Goal: Task Accomplishment & Management: Manage account settings

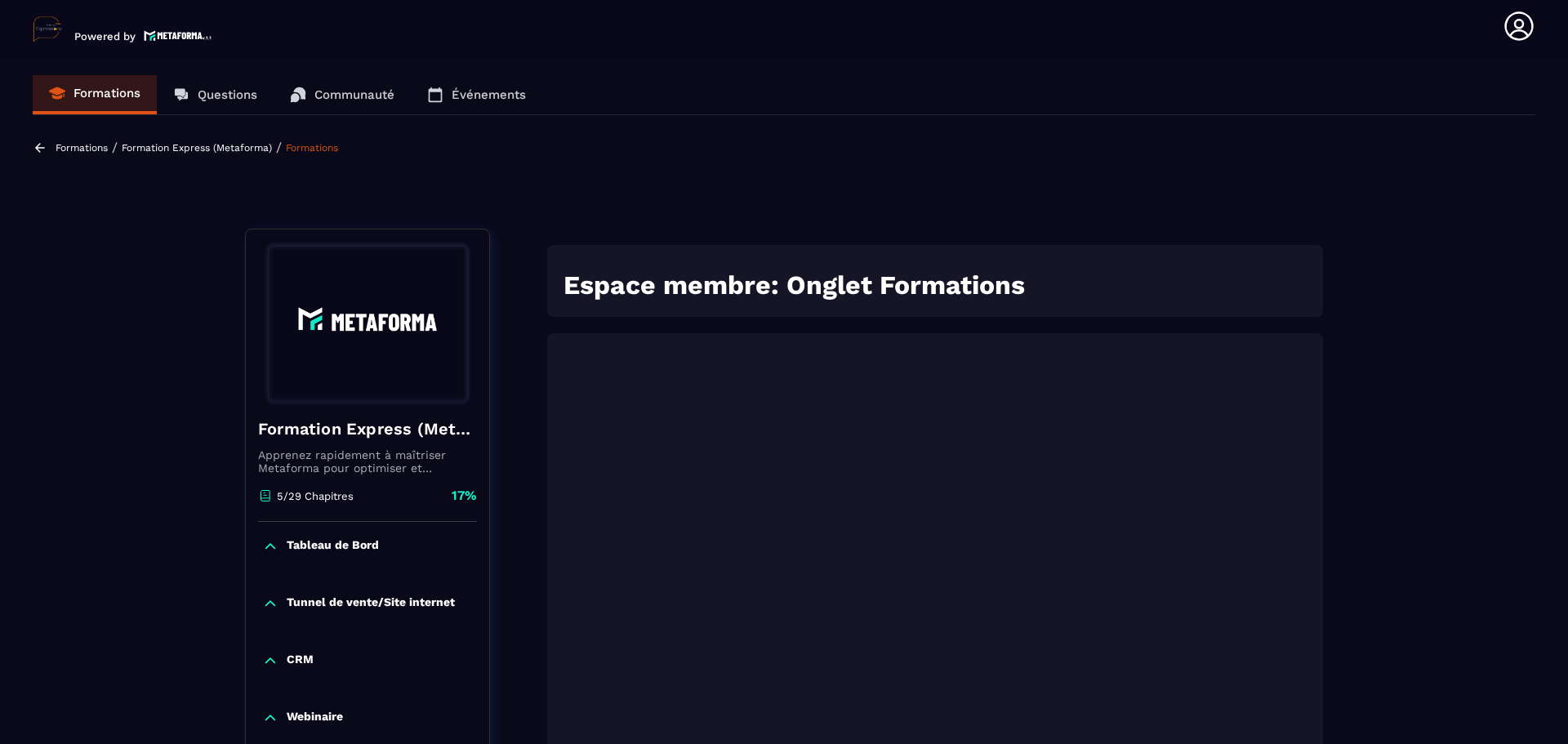
scroll to position [170, 0]
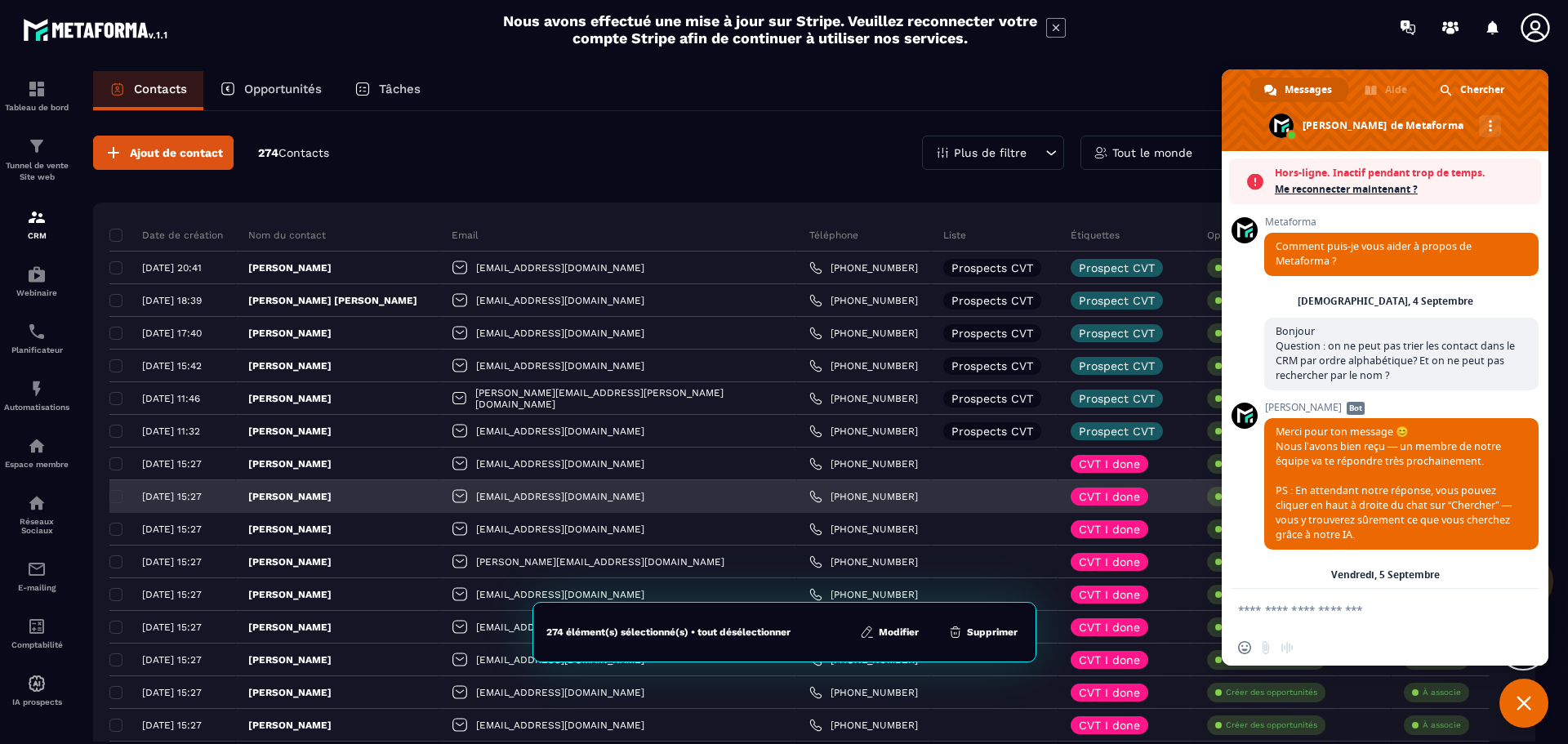
scroll to position [3413, 0]
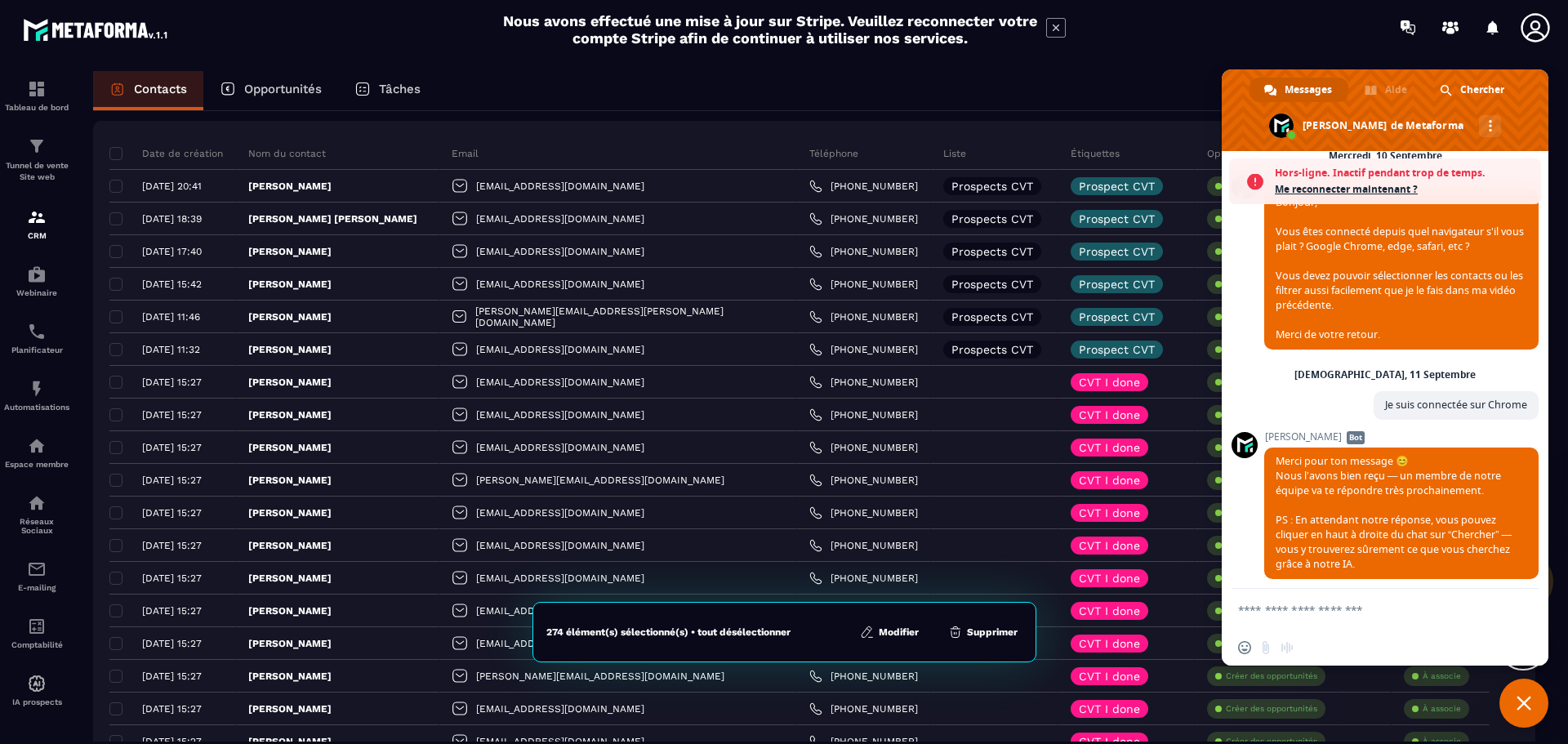
drag, startPoint x: 1523, startPoint y: 709, endPoint x: 1502, endPoint y: 701, distance: 22.5
click at [1522, 709] on span "Fermer le chat" at bounding box center [1523, 703] width 14 height 14
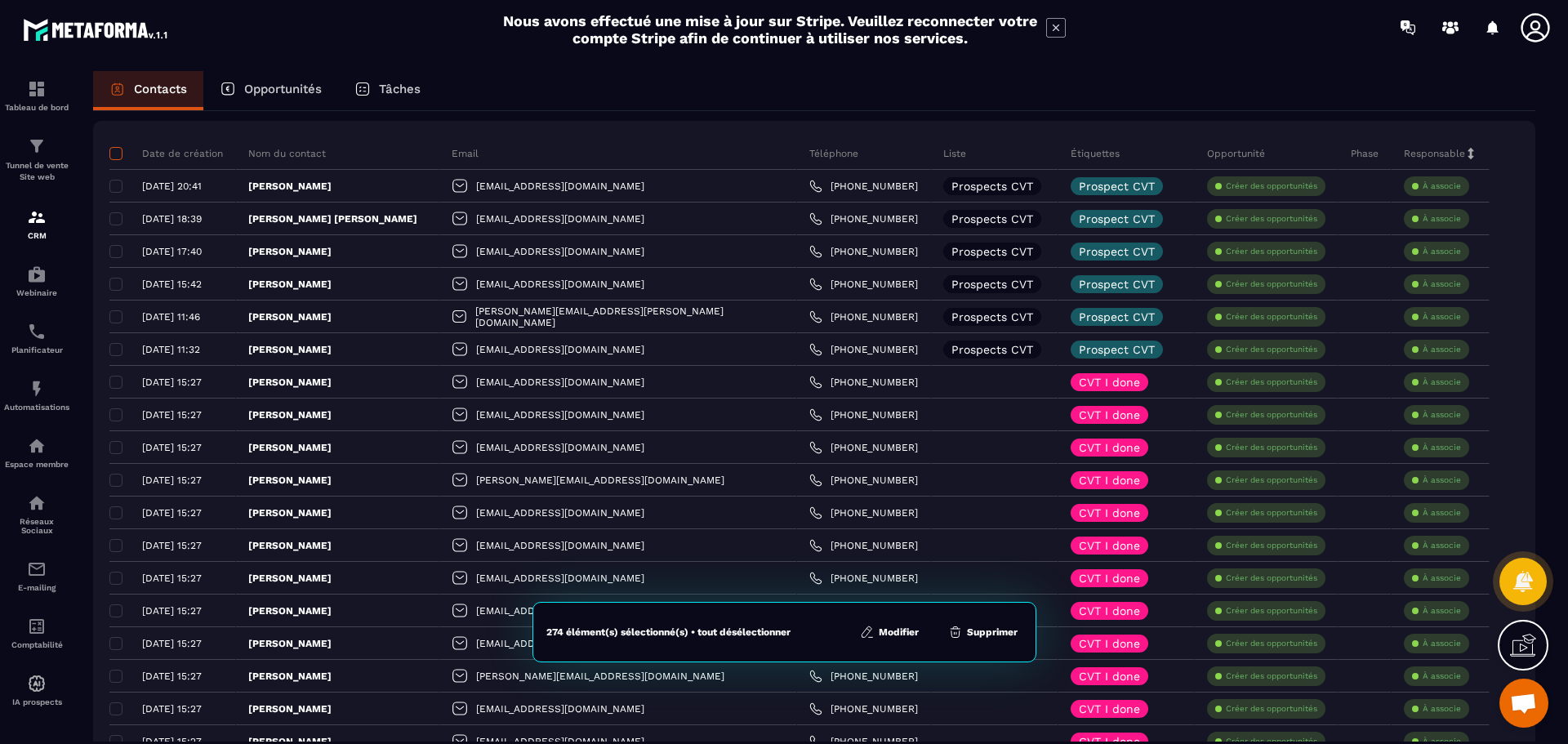
click at [114, 155] on span at bounding box center [117, 154] width 13 height 13
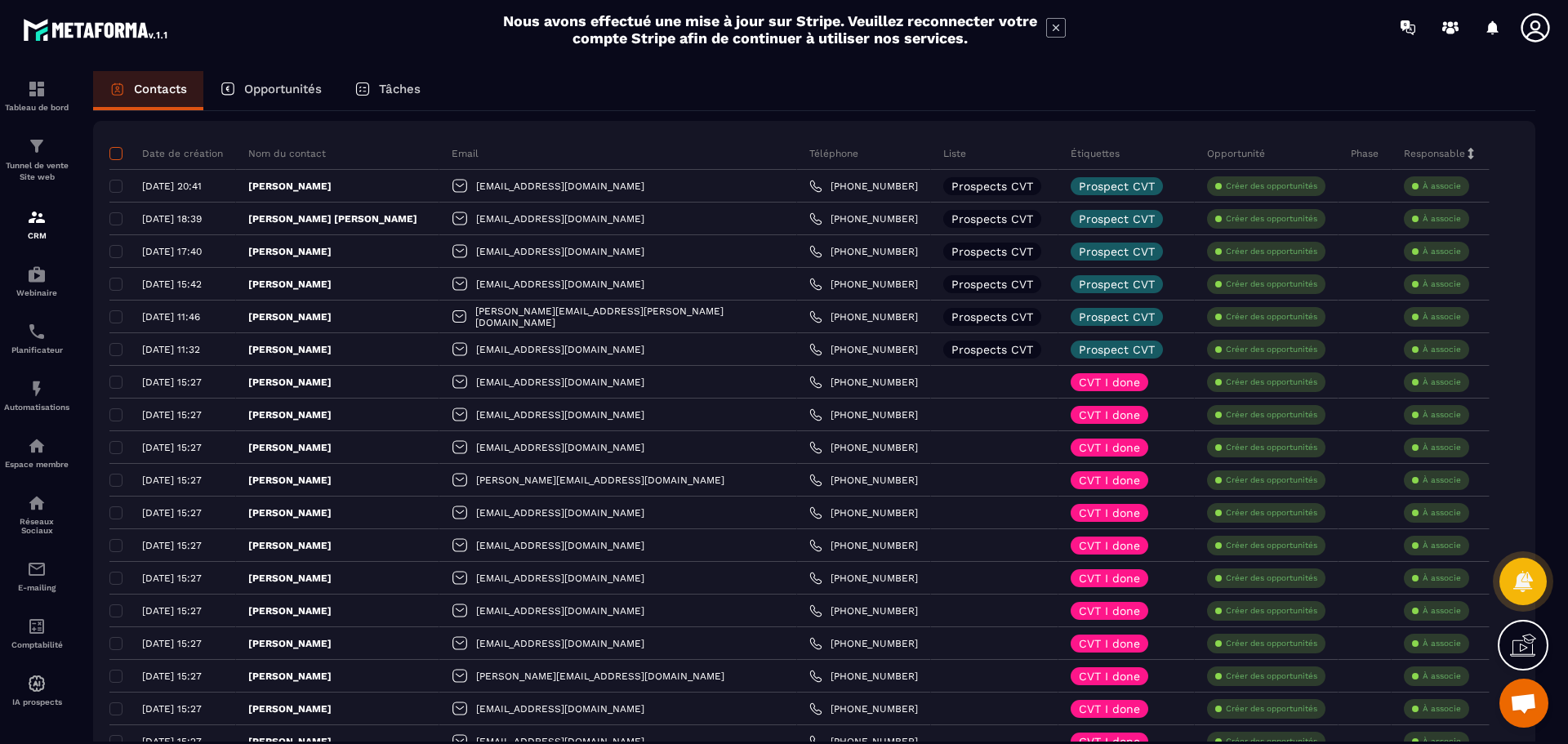
click at [116, 149] on span at bounding box center [117, 154] width 13 height 13
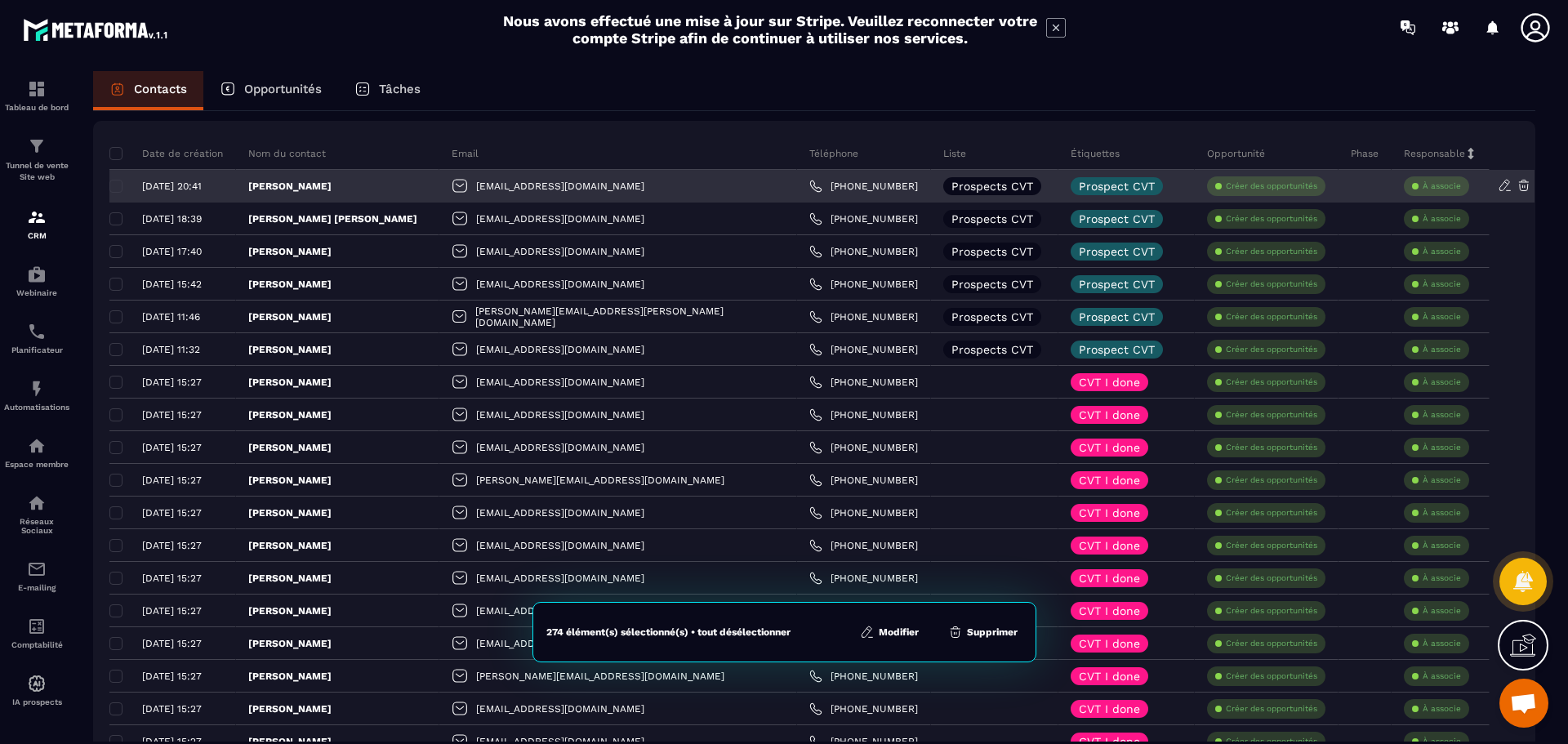
click at [114, 188] on div "08/09/2025 20:41" at bounding box center [166, 186] width 114 height 11
click at [115, 185] on div "08/09/2025 20:41" at bounding box center [166, 186] width 114 height 11
click at [115, 188] on div "08/09/2025 20:41" at bounding box center [166, 186] width 114 height 11
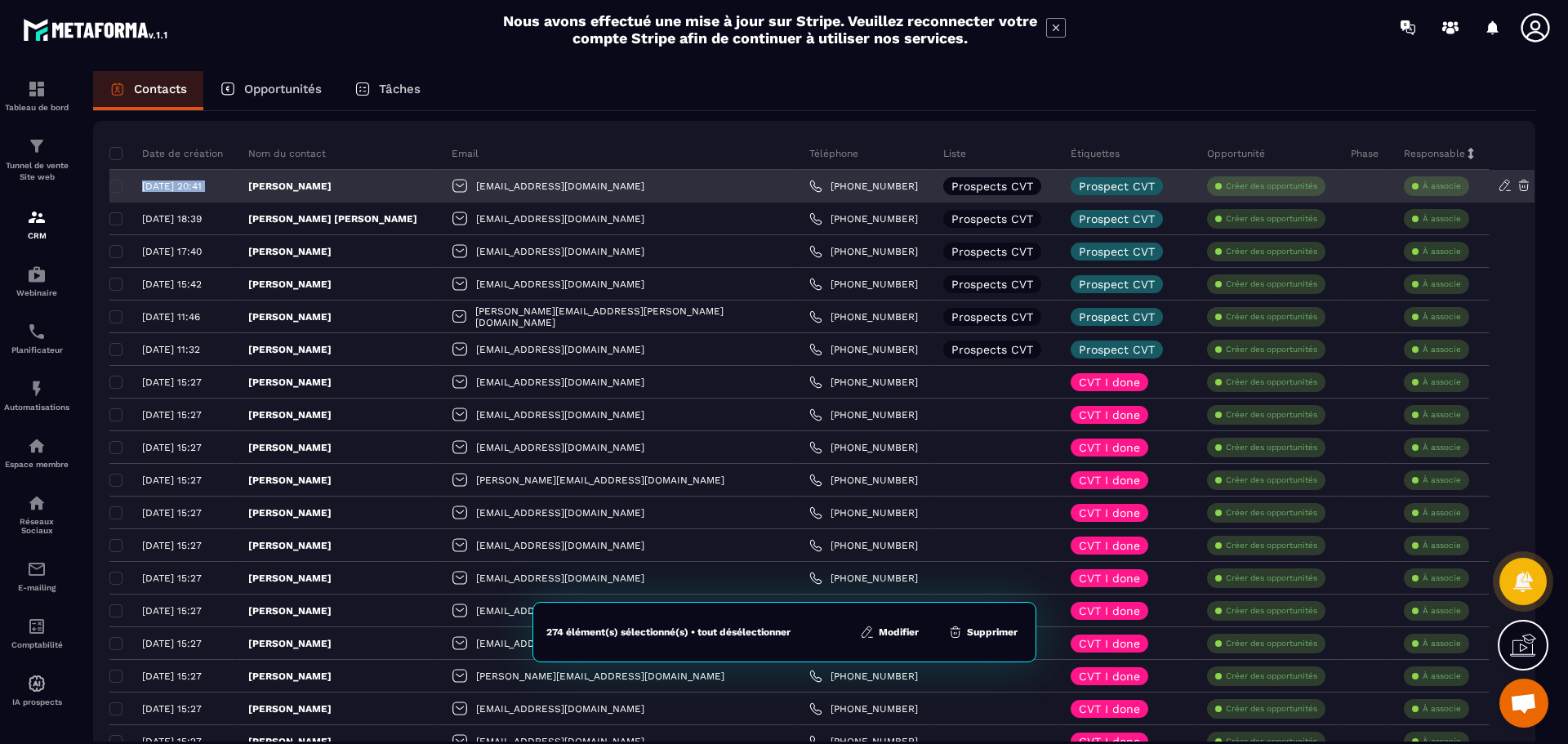
click at [115, 188] on div "08/09/2025 20:41" at bounding box center [166, 186] width 114 height 11
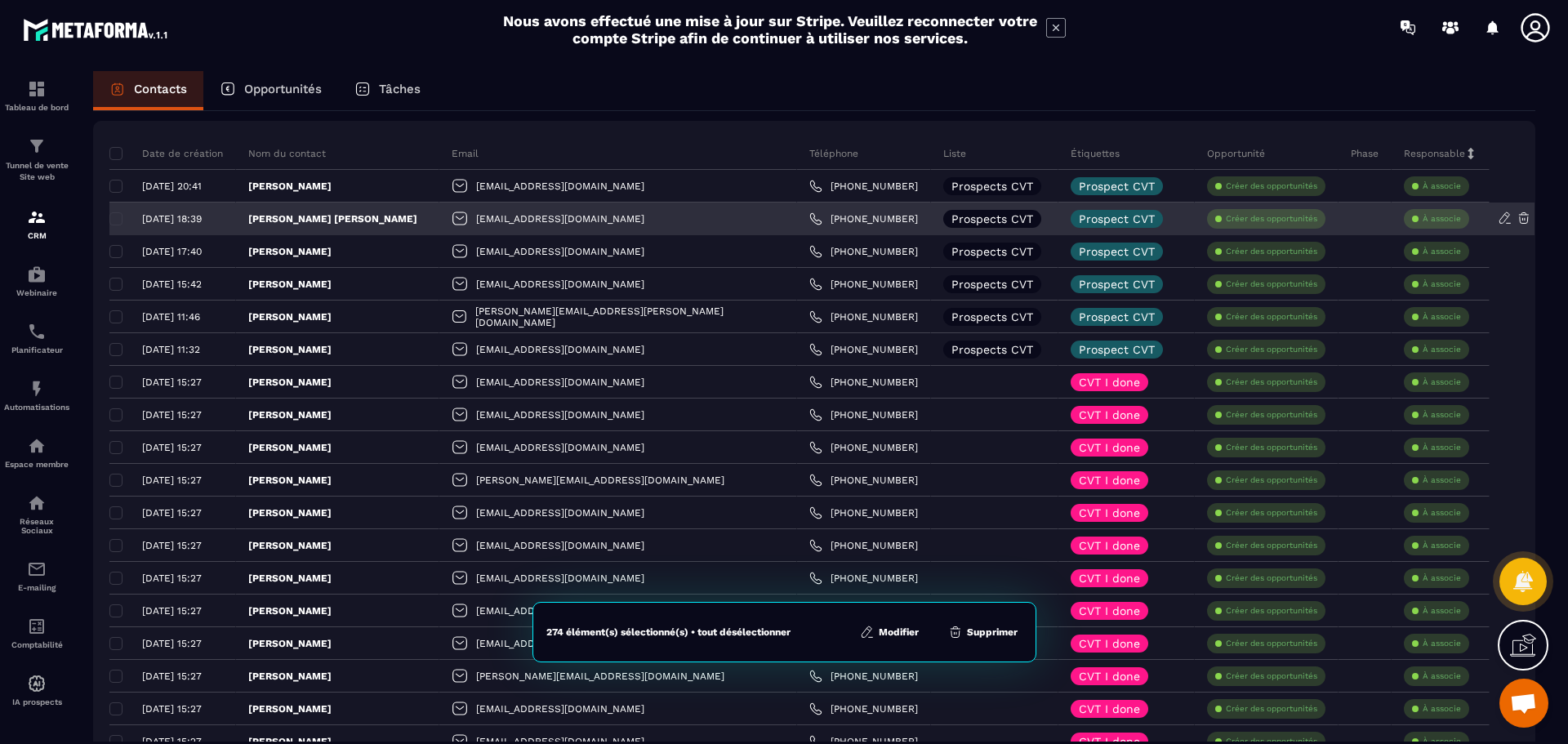
click at [115, 218] on div "08/09/2025 18:39" at bounding box center [166, 219] width 114 height 11
click at [115, 217] on div "08/09/2025 18:39" at bounding box center [166, 219] width 114 height 11
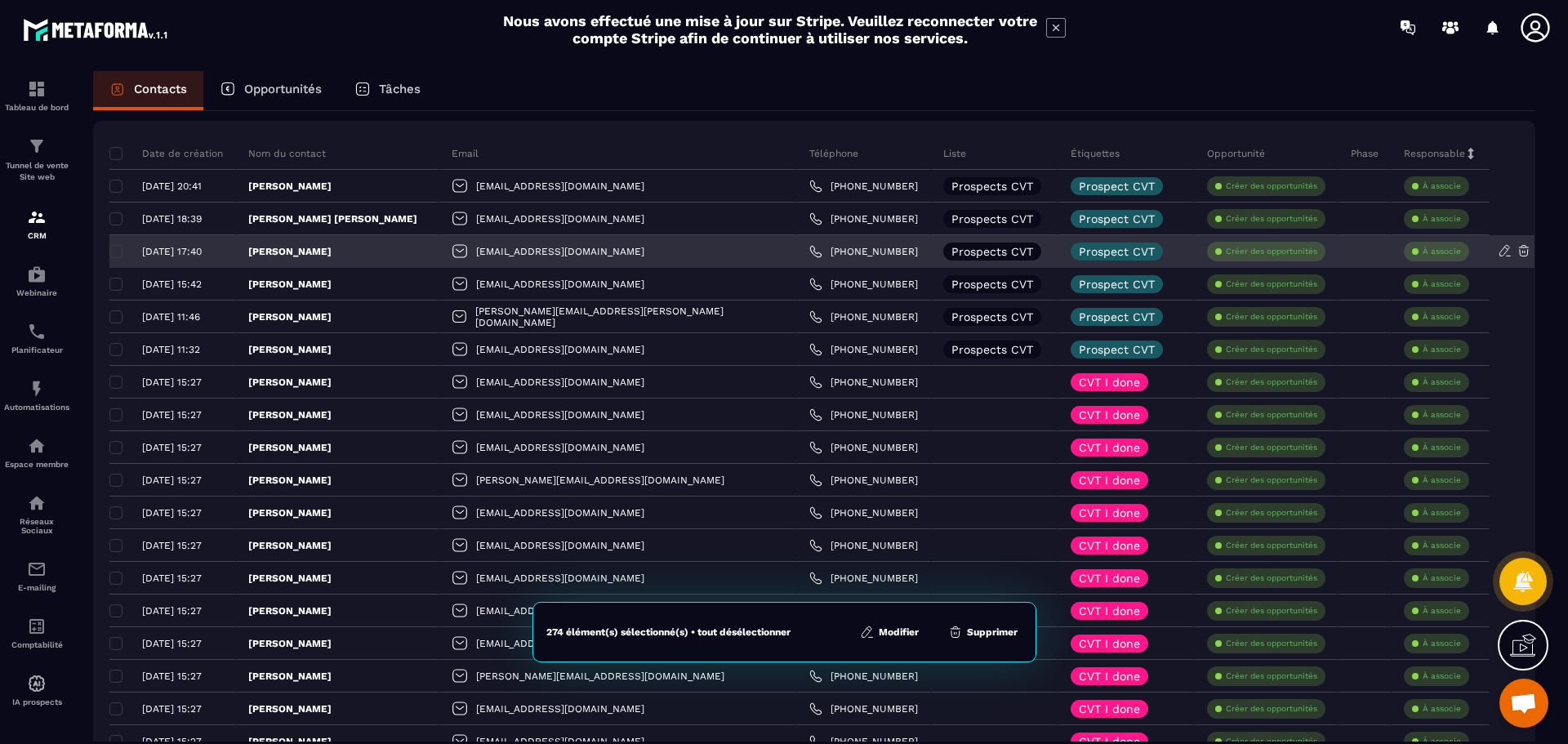
click at [116, 246] on div "08/09/2025 17:40" at bounding box center [166, 251] width 114 height 11
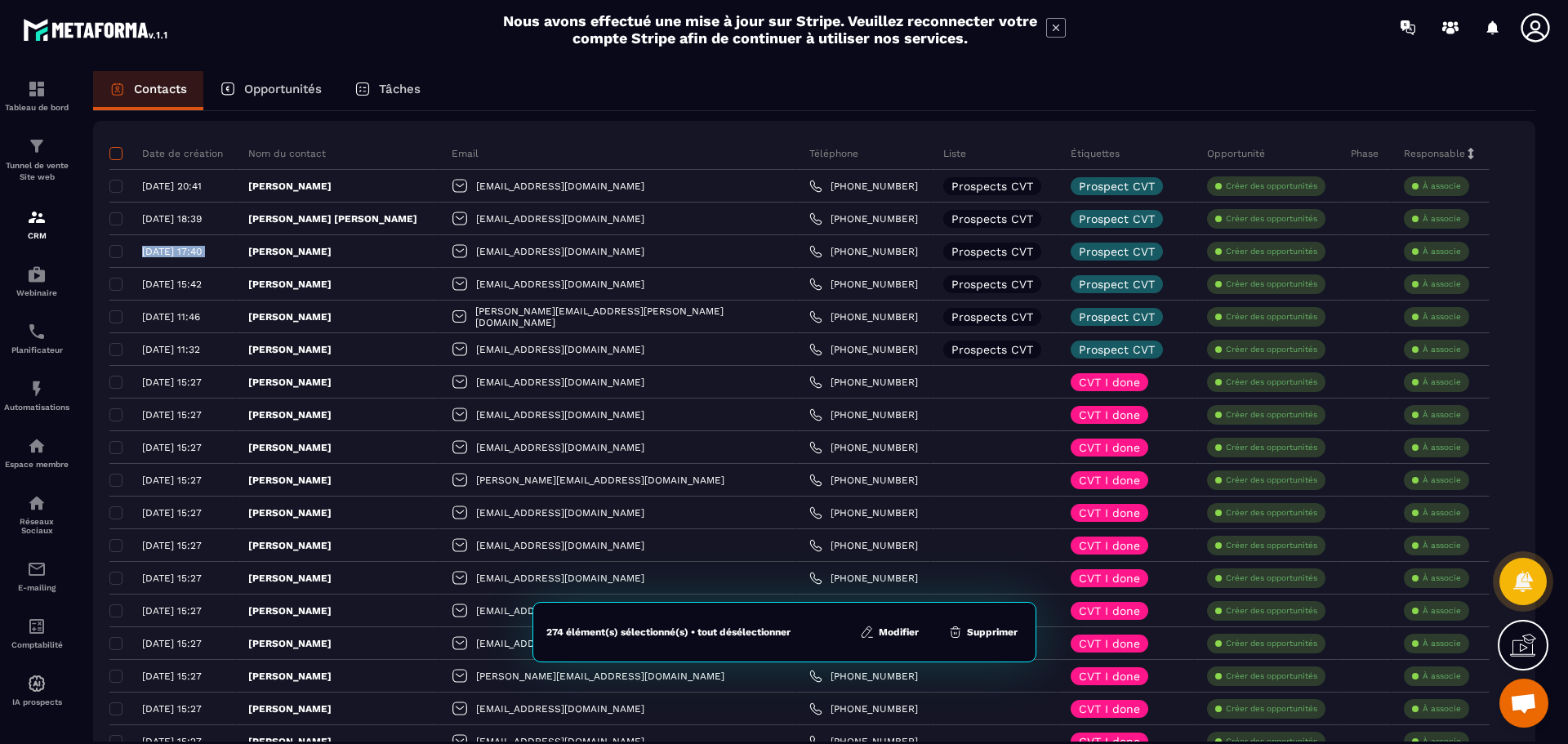
click at [116, 148] on span at bounding box center [117, 154] width 13 height 13
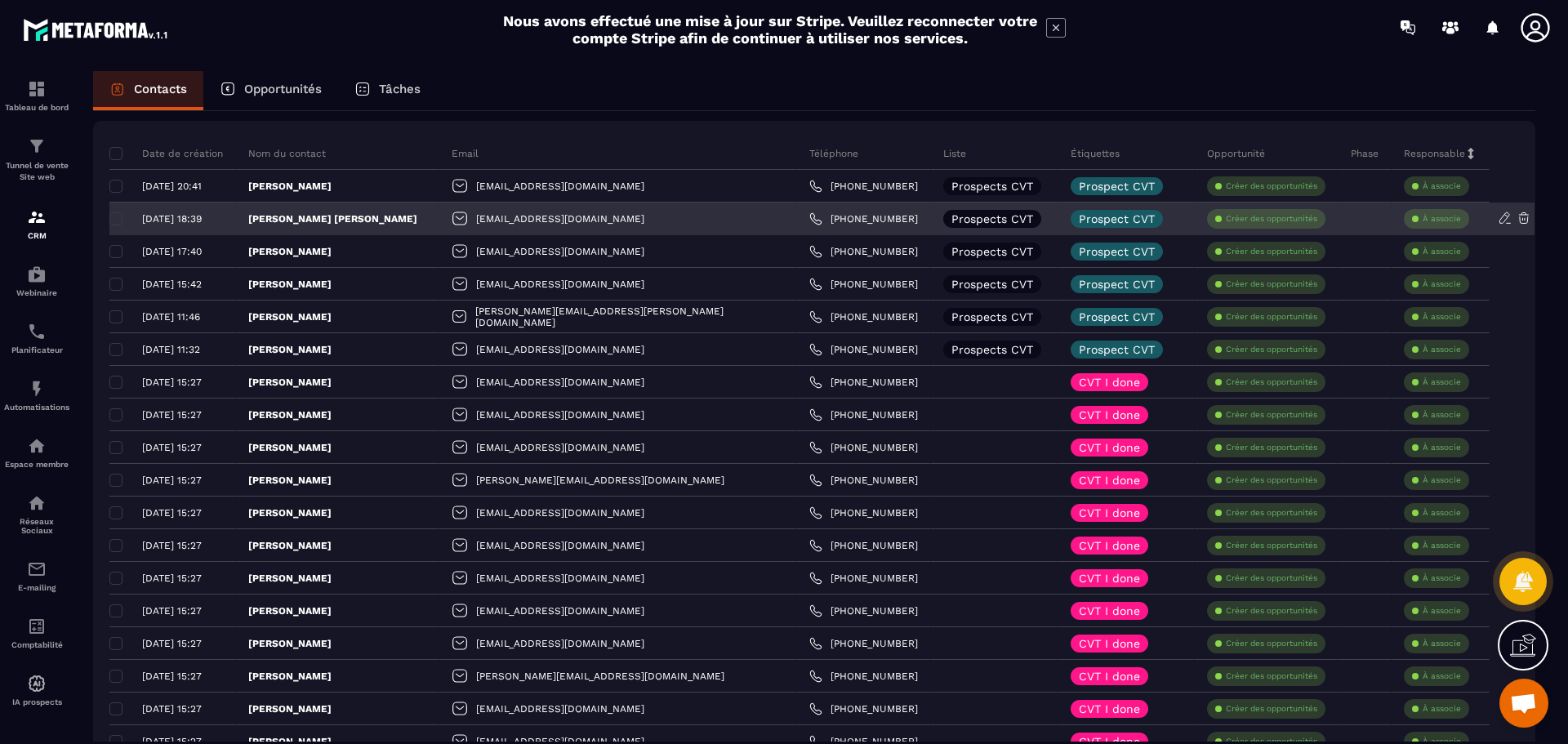
click at [118, 222] on div "08/09/2025 18:39" at bounding box center [166, 219] width 114 height 11
click at [117, 221] on div "08/09/2025 18:39" at bounding box center [166, 219] width 114 height 11
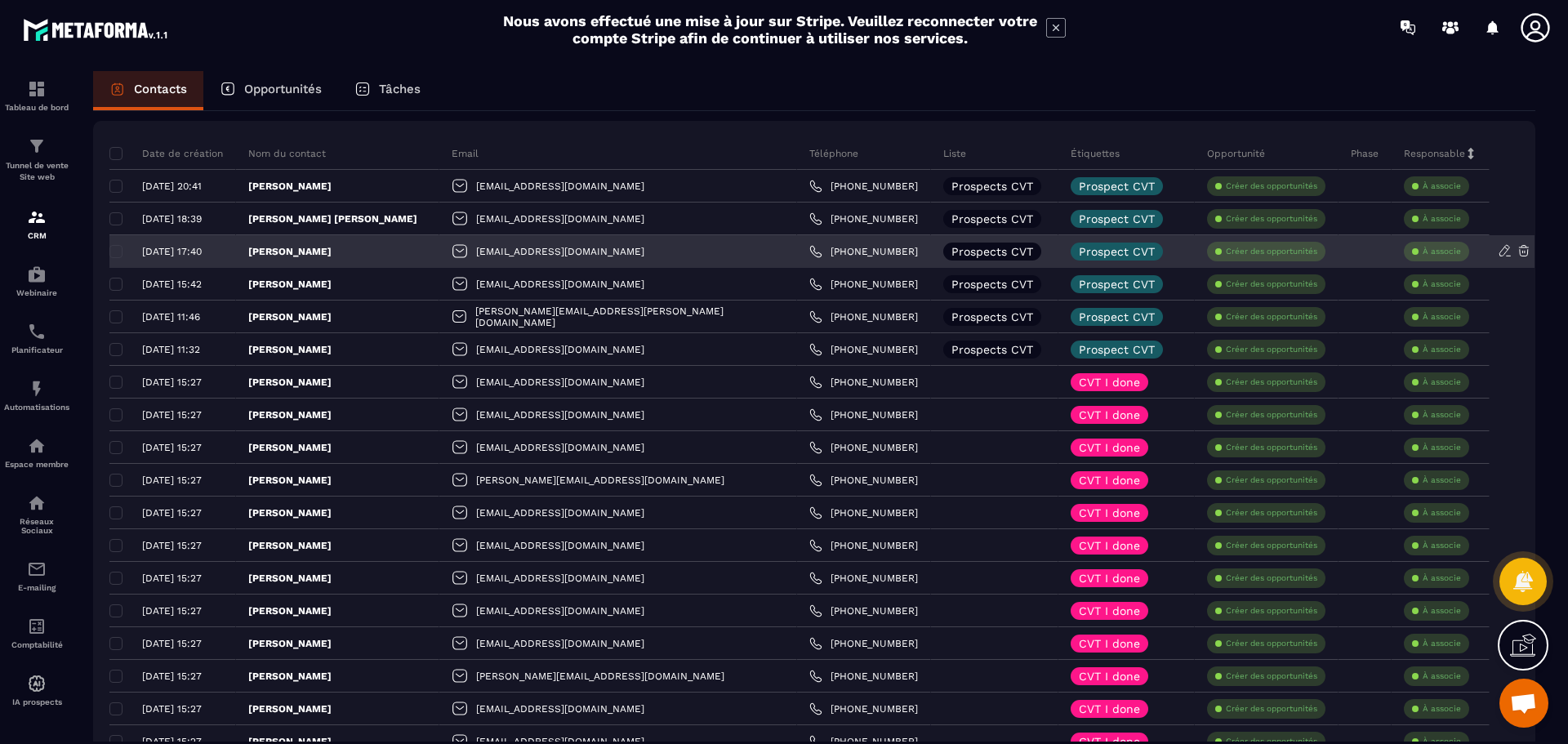
click at [118, 247] on div "08/09/2025 17:40" at bounding box center [166, 251] width 114 height 11
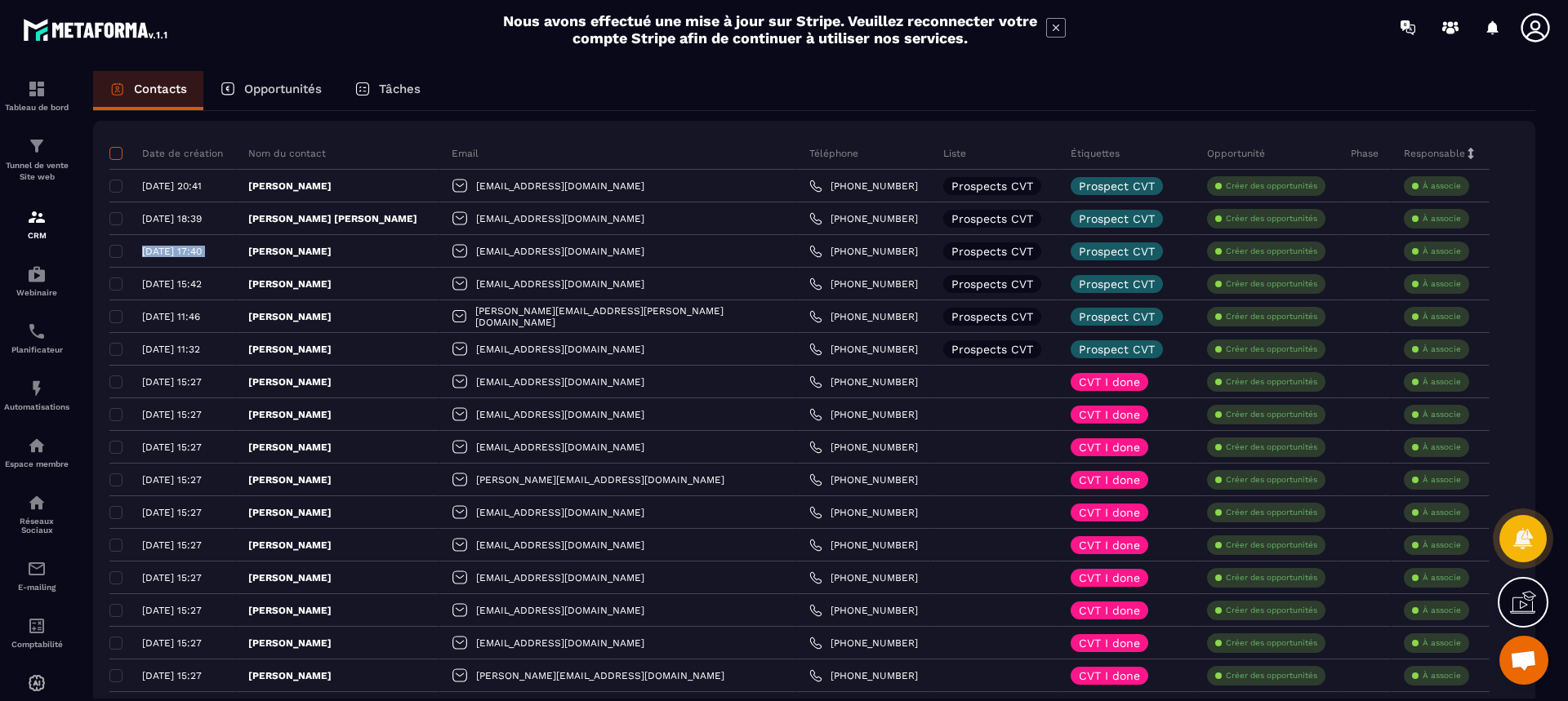
click at [116, 152] on span at bounding box center [117, 154] width 13 height 13
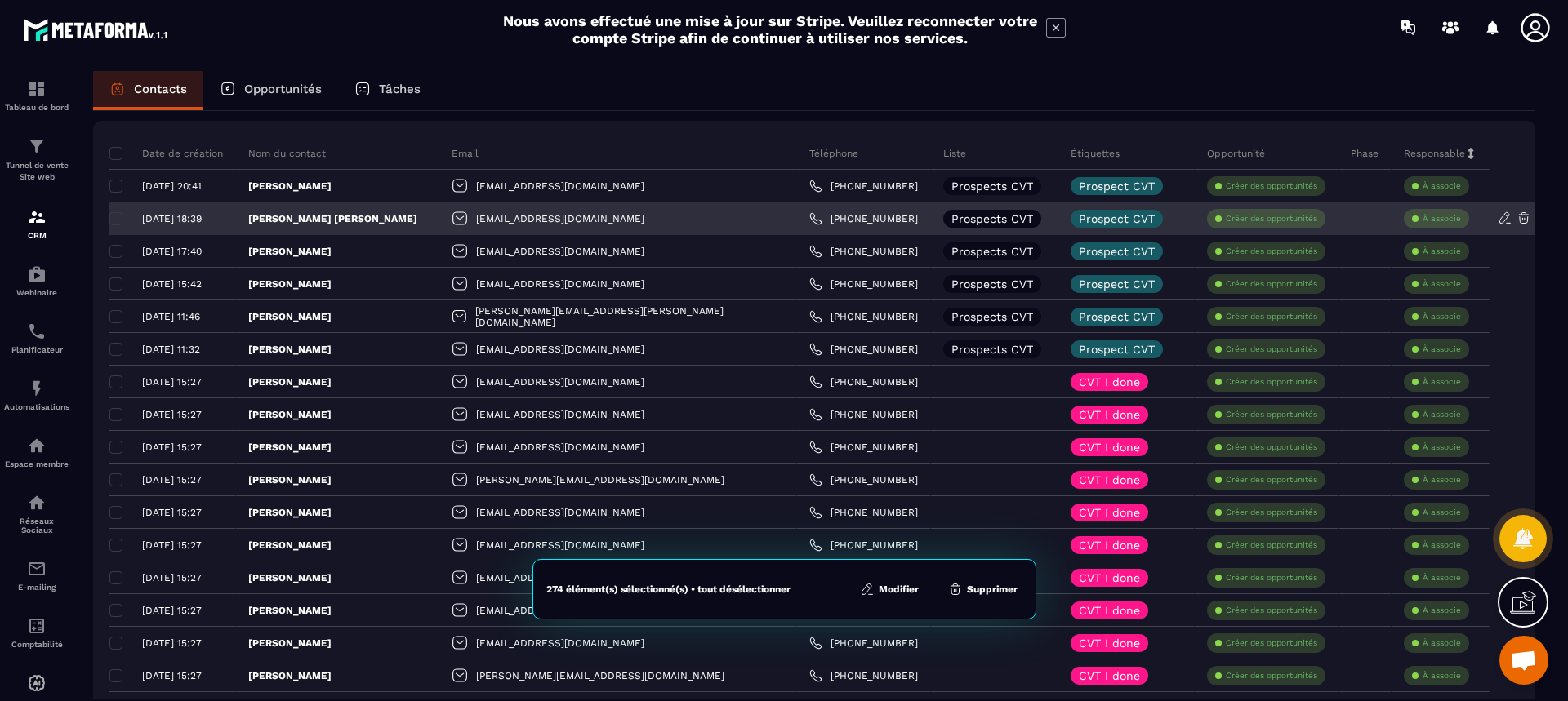
click at [113, 219] on div "08/09/2025 18:39" at bounding box center [166, 219] width 114 height 11
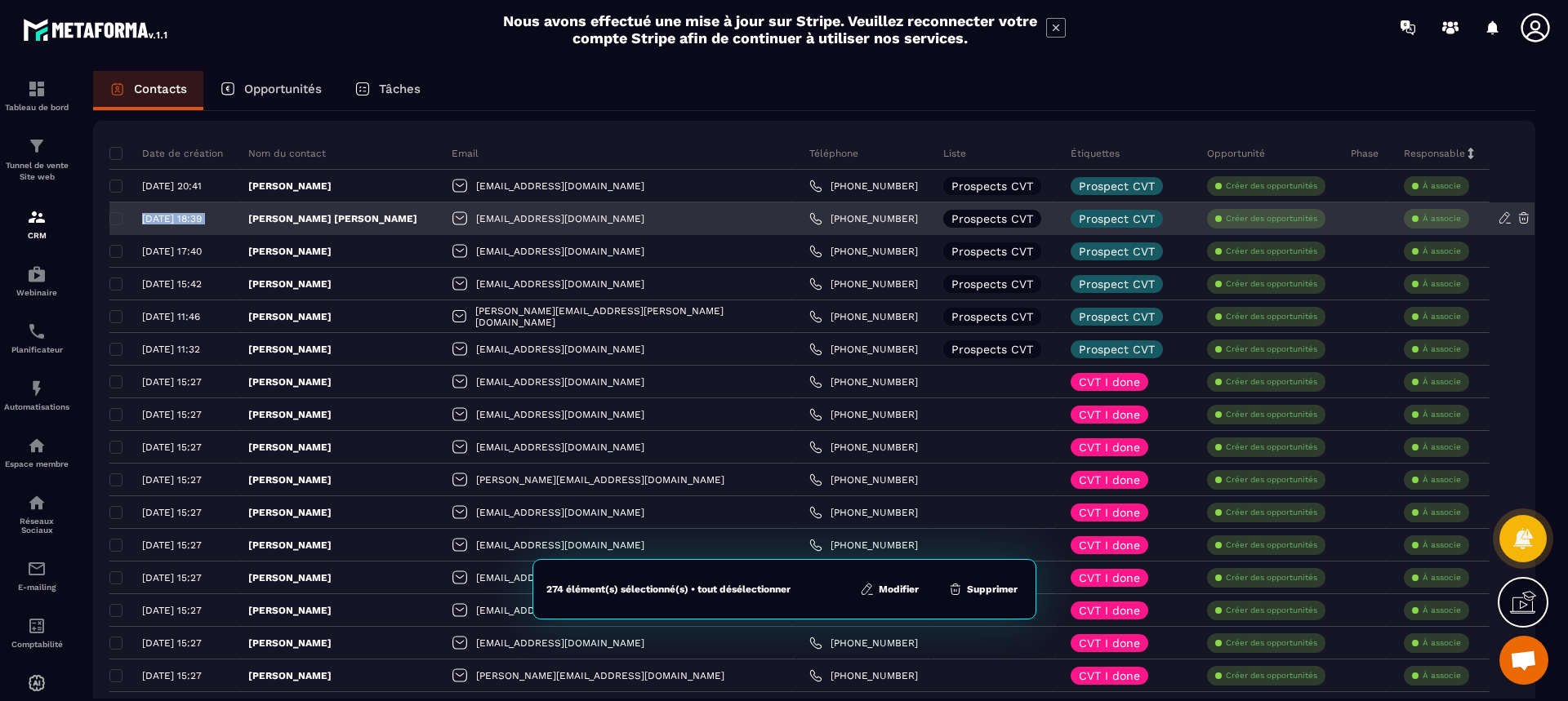
click at [113, 219] on div "08/09/2025 18:39" at bounding box center [166, 219] width 114 height 11
click at [113, 218] on div "08/09/2025 18:39" at bounding box center [166, 219] width 114 height 11
click at [116, 213] on div "08/09/2025 18:39" at bounding box center [166, 219] width 114 height 11
click at [116, 216] on div "08/09/2025 18:39" at bounding box center [166, 219] width 114 height 11
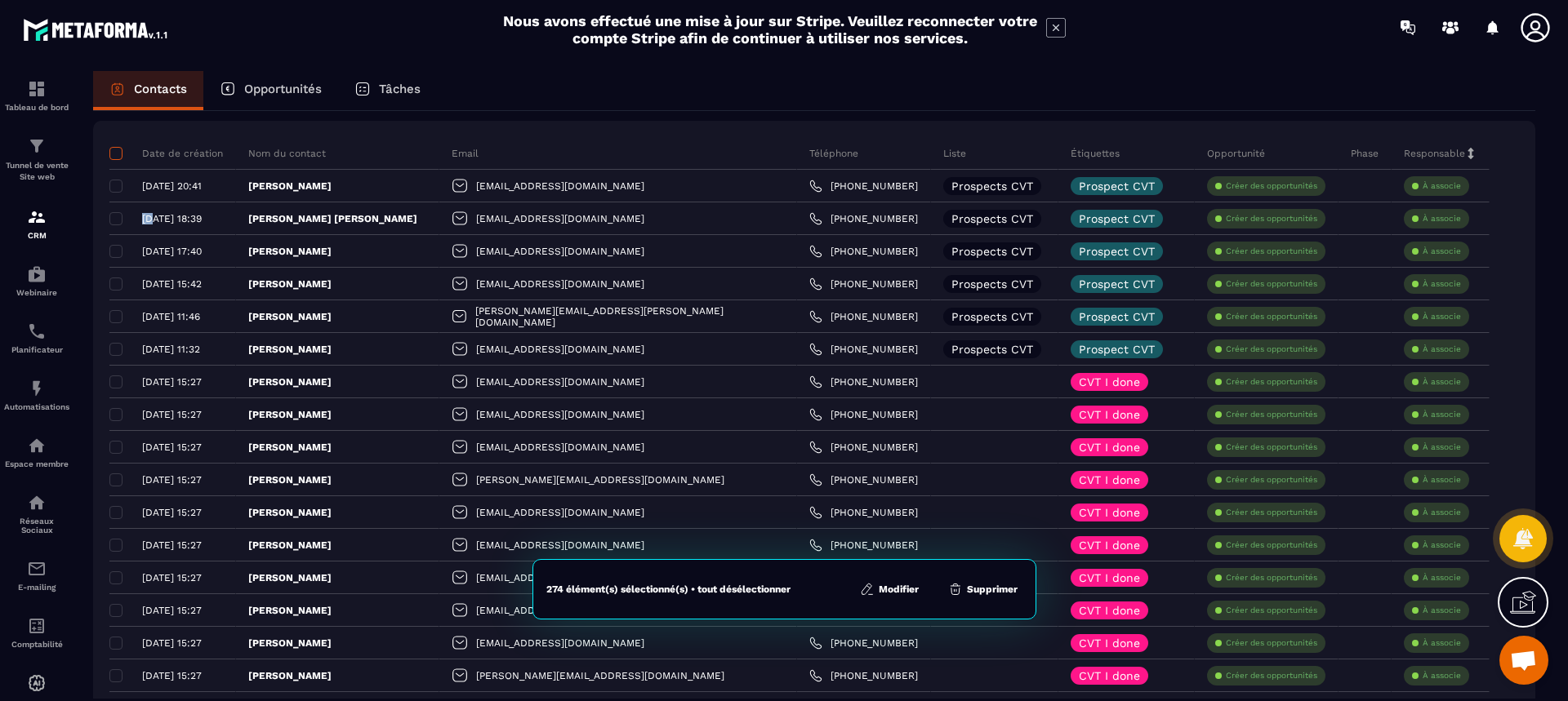
click at [116, 155] on span at bounding box center [117, 154] width 13 height 13
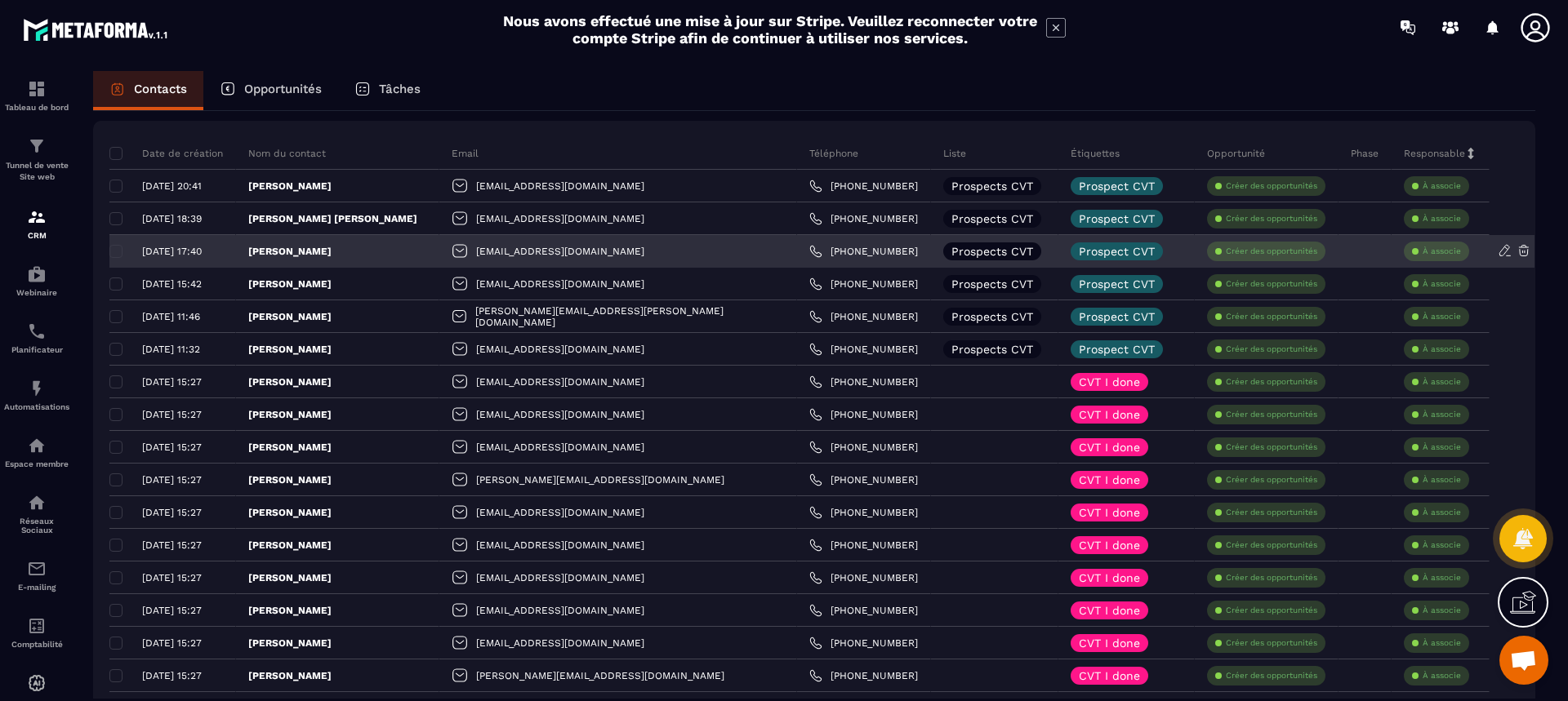
click at [114, 245] on div "08/09/2025 17:40" at bounding box center [166, 251] width 114 height 11
click at [115, 245] on div "08/09/2025 17:40" at bounding box center [166, 251] width 114 height 11
click at [116, 245] on div "08/09/2025 17:40" at bounding box center [166, 251] width 114 height 11
drag, startPoint x: 116, startPoint y: 245, endPoint x: 1500, endPoint y: 248, distance: 1384.0
click at [116, 245] on div "08/09/2025 17:40" at bounding box center [166, 251] width 114 height 11
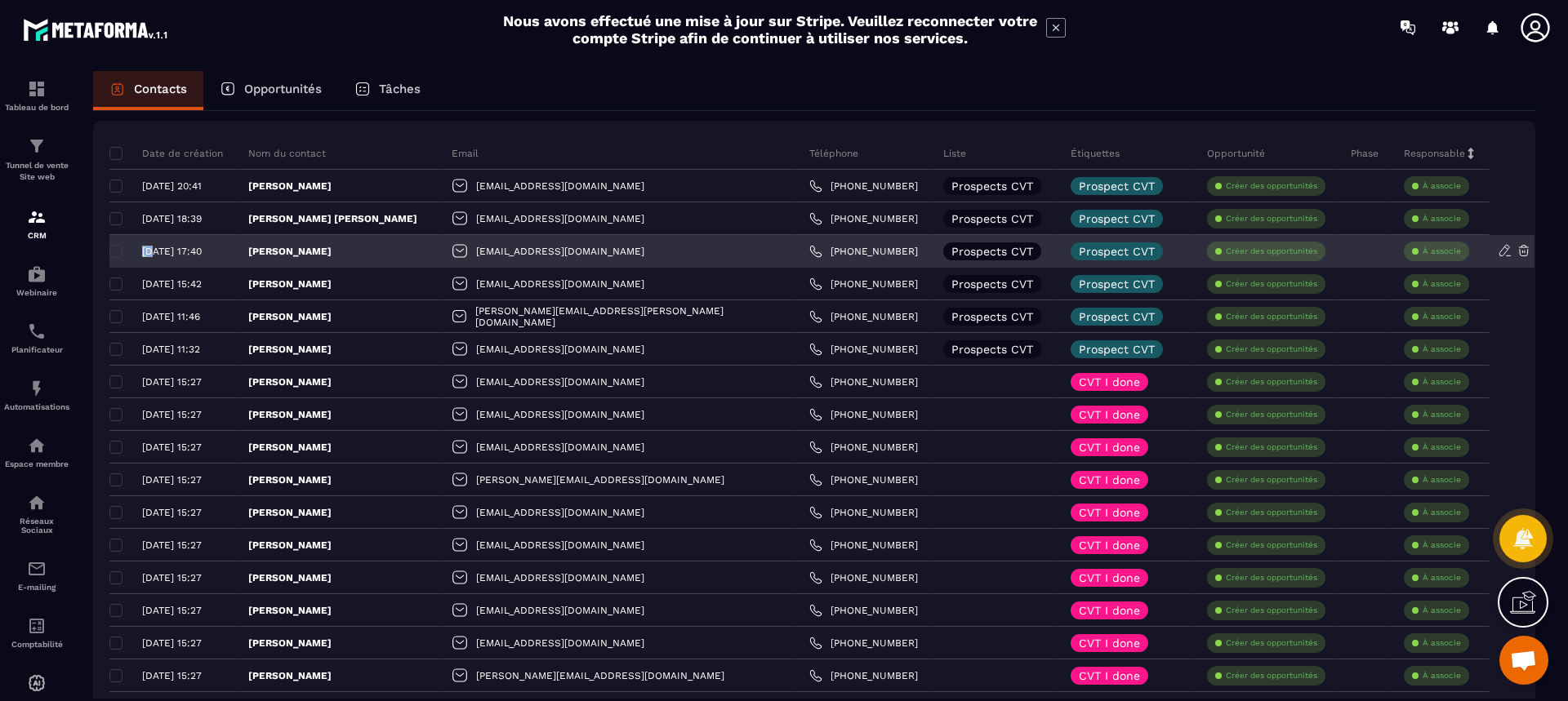
click at [117, 245] on div "08/09/2025 17:40" at bounding box center [166, 251] width 114 height 11
click at [117, 245] on div "08/09/2025 17:40" at bounding box center [166, 251] width 114 height 11
click at [119, 245] on div "08/09/2025 17:40" at bounding box center [166, 251] width 114 height 11
click at [1500, 248] on icon at bounding box center [1504, 250] width 14 height 14
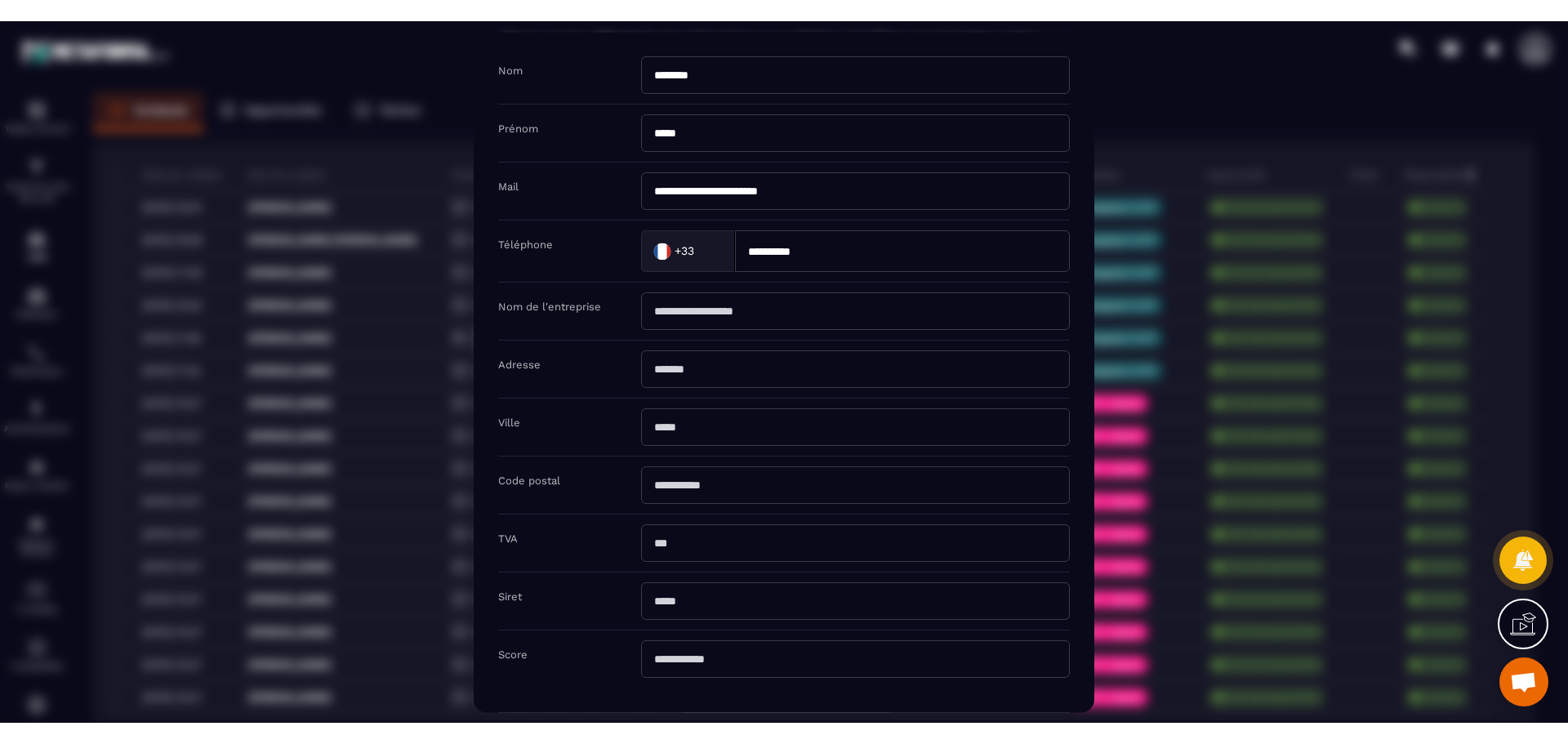
scroll to position [0, 0]
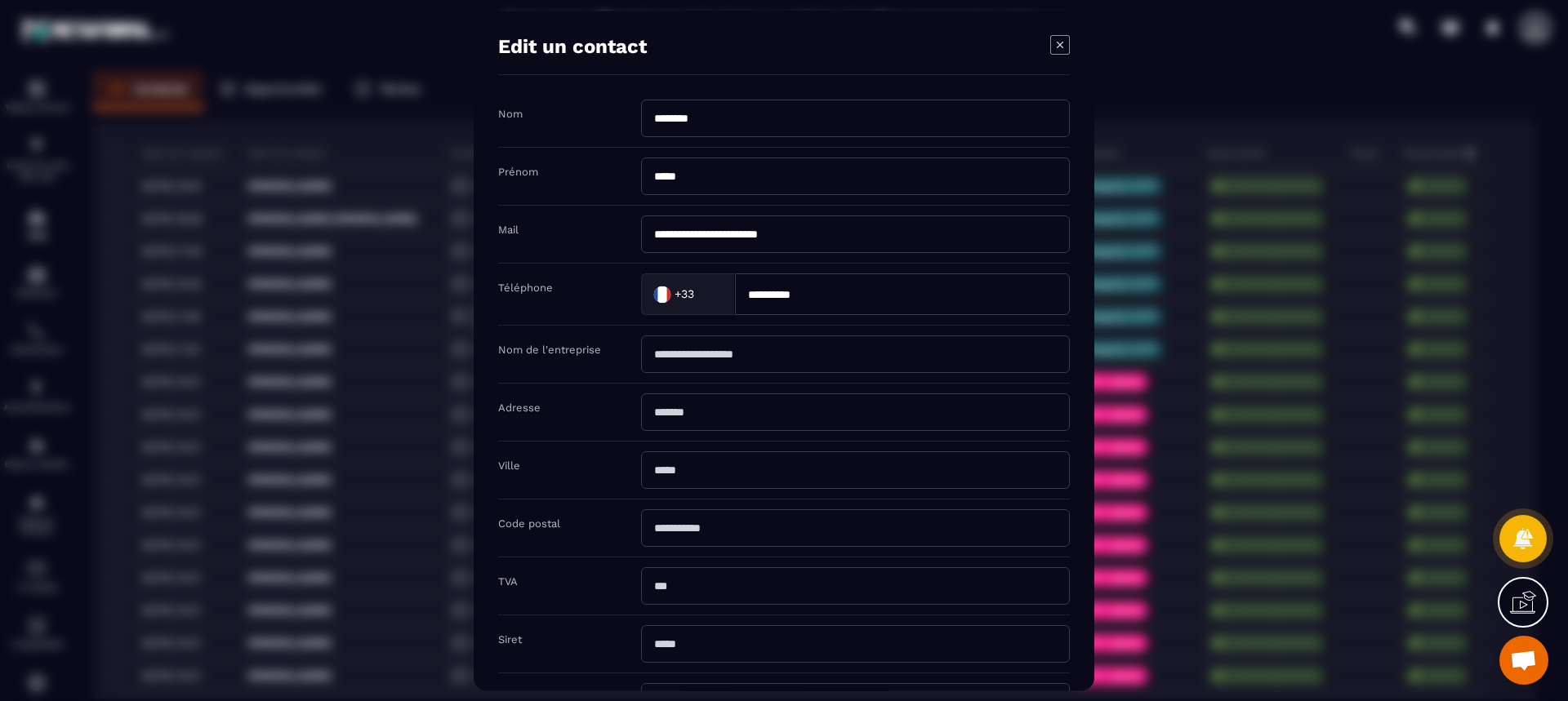
click at [1061, 39] on icon "Modal window" at bounding box center [1060, 45] width 20 height 20
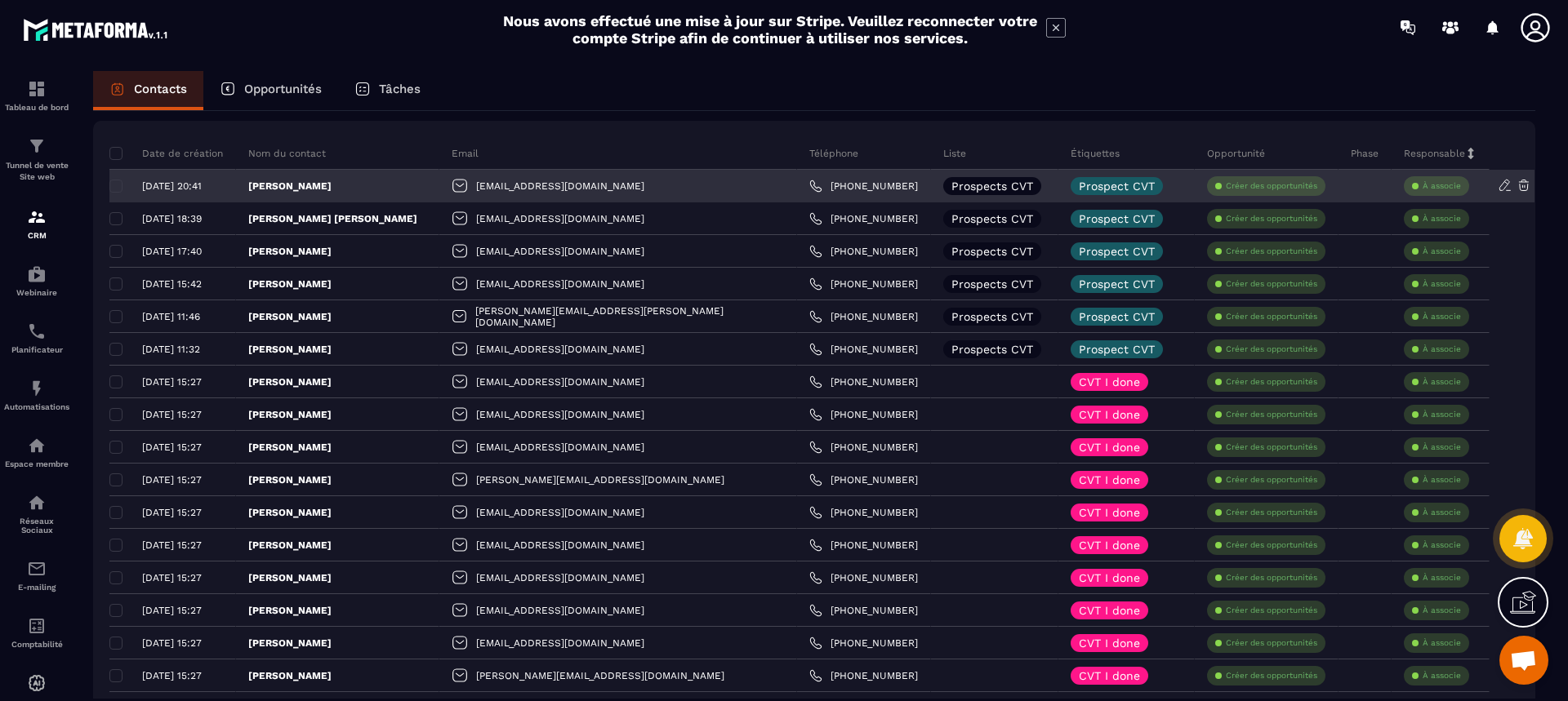
click at [117, 183] on div "08/09/2025 20:41" at bounding box center [166, 186] width 114 height 11
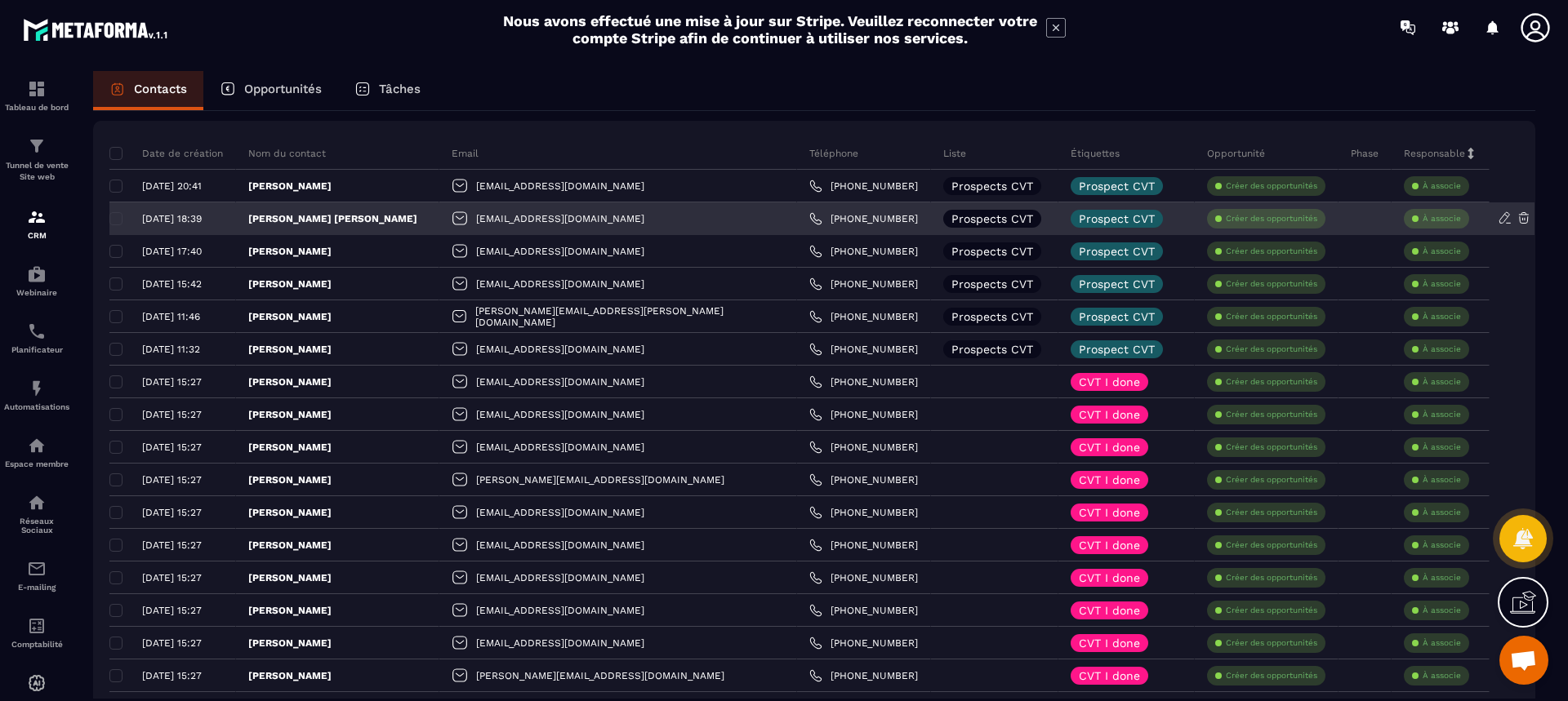
click at [116, 219] on div "08/09/2025 18:39" at bounding box center [166, 219] width 114 height 11
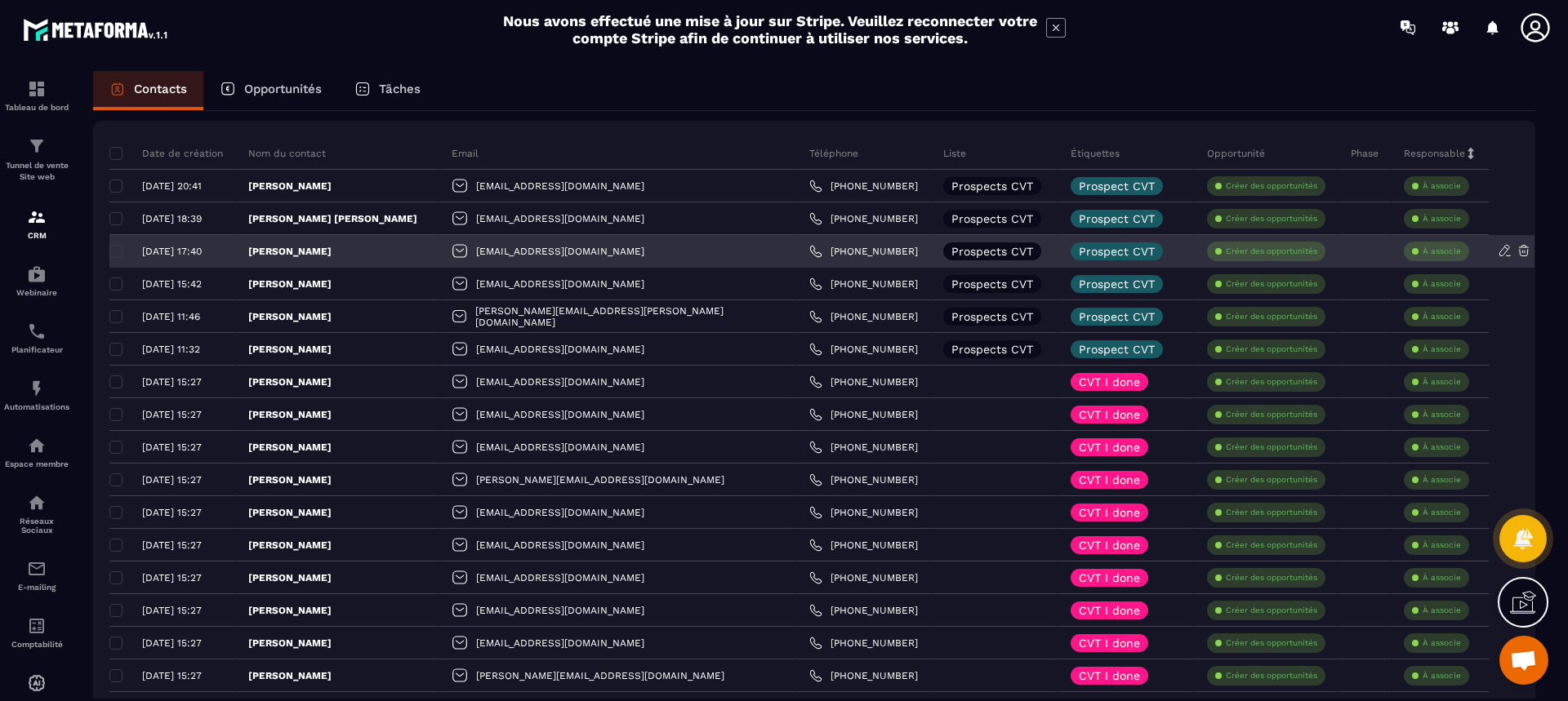
click at [118, 253] on div "08/09/2025 17:40" at bounding box center [166, 251] width 114 height 11
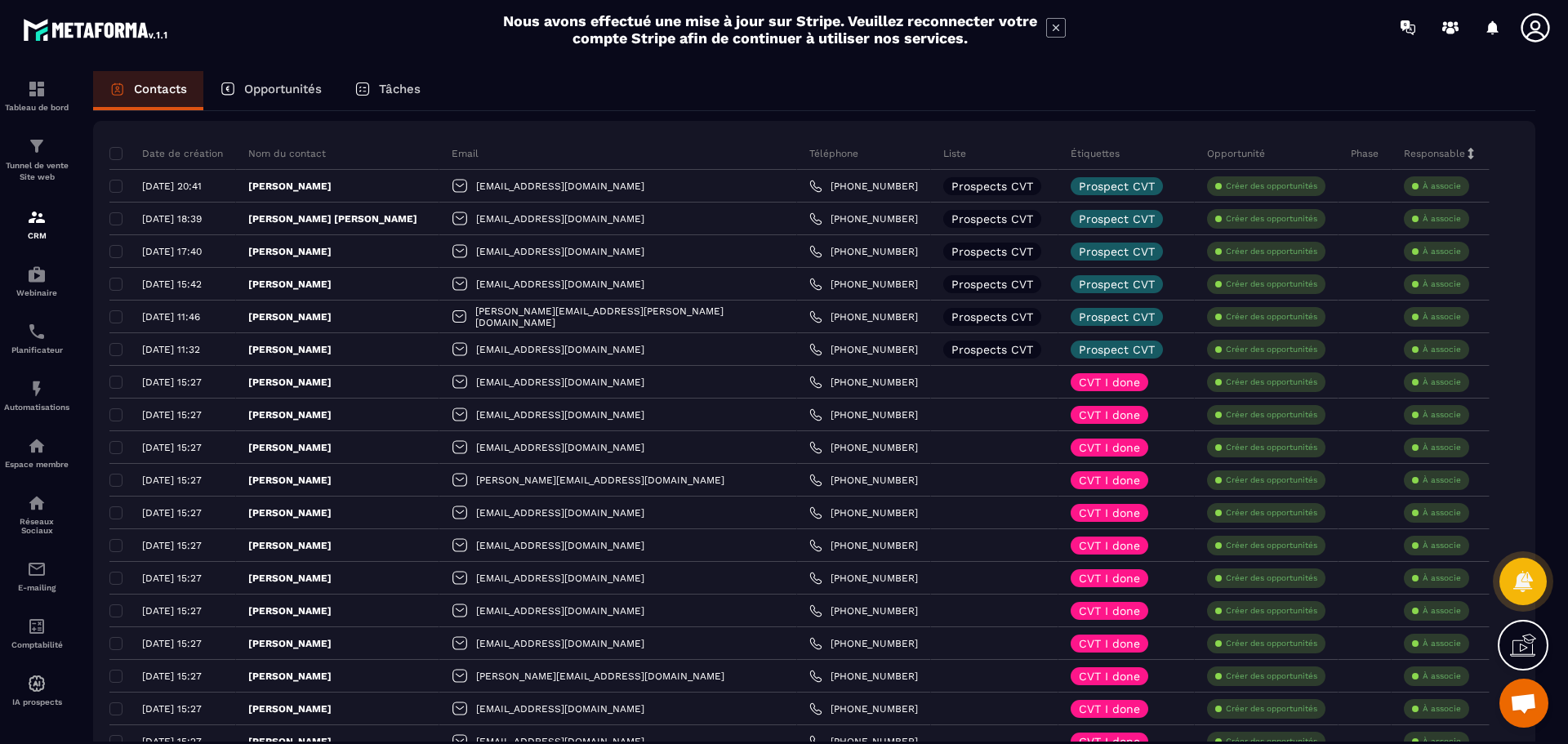
click at [1528, 701] on span "Ouvrir le chat" at bounding box center [1523, 705] width 27 height 23
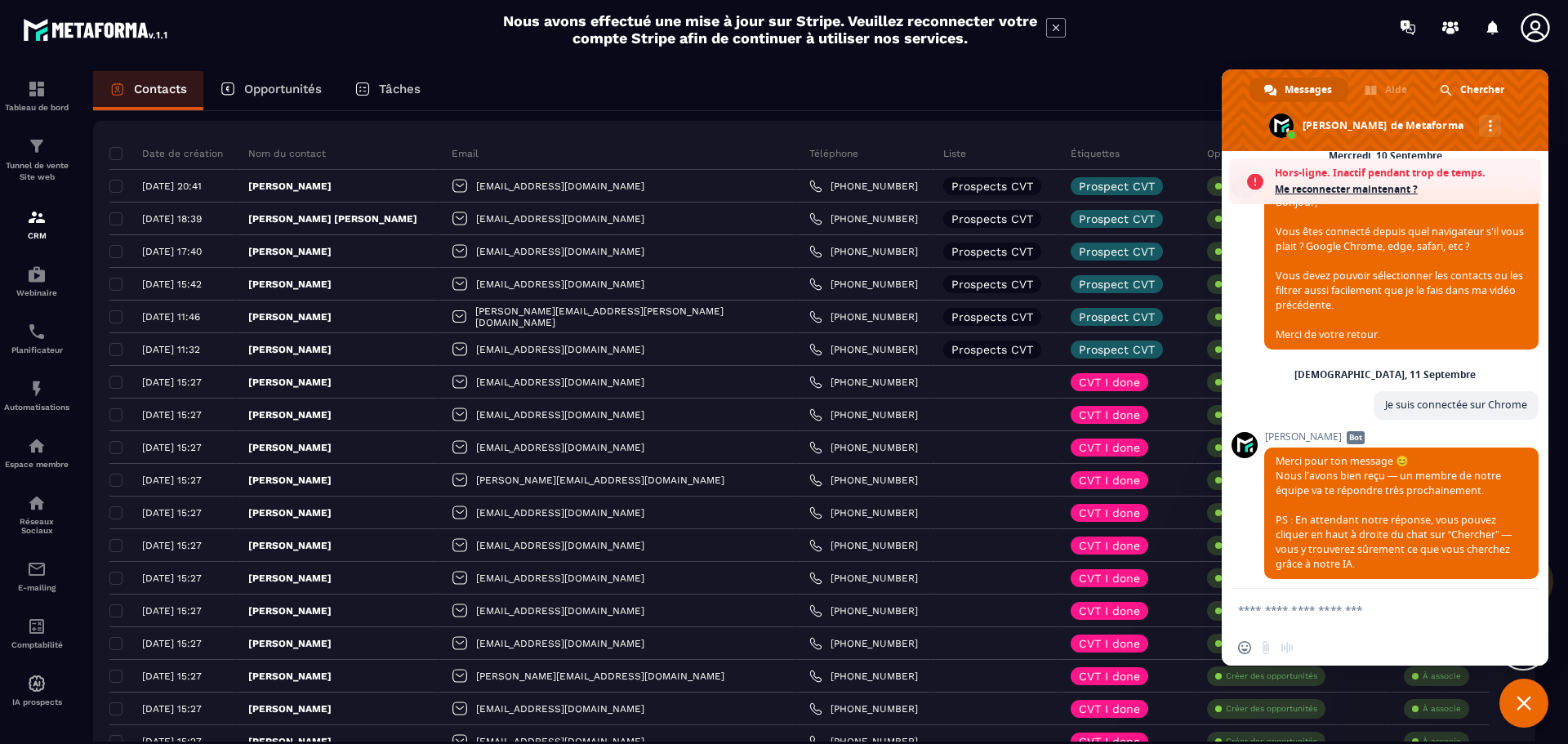
scroll to position [3467, 0]
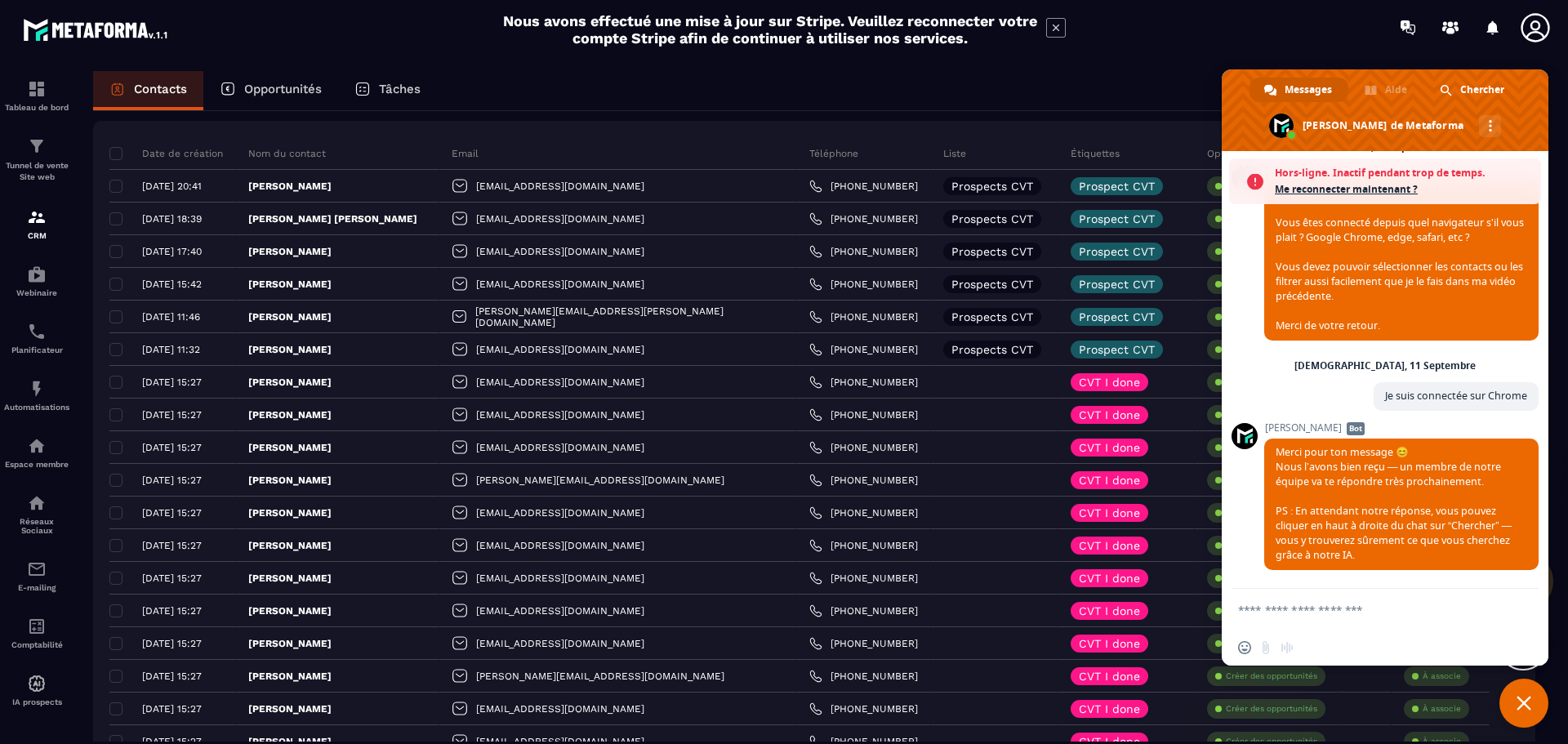
click at [1355, 612] on textarea "Entrez votre message..." at bounding box center [1367, 609] width 258 height 14
paste textarea "**********"
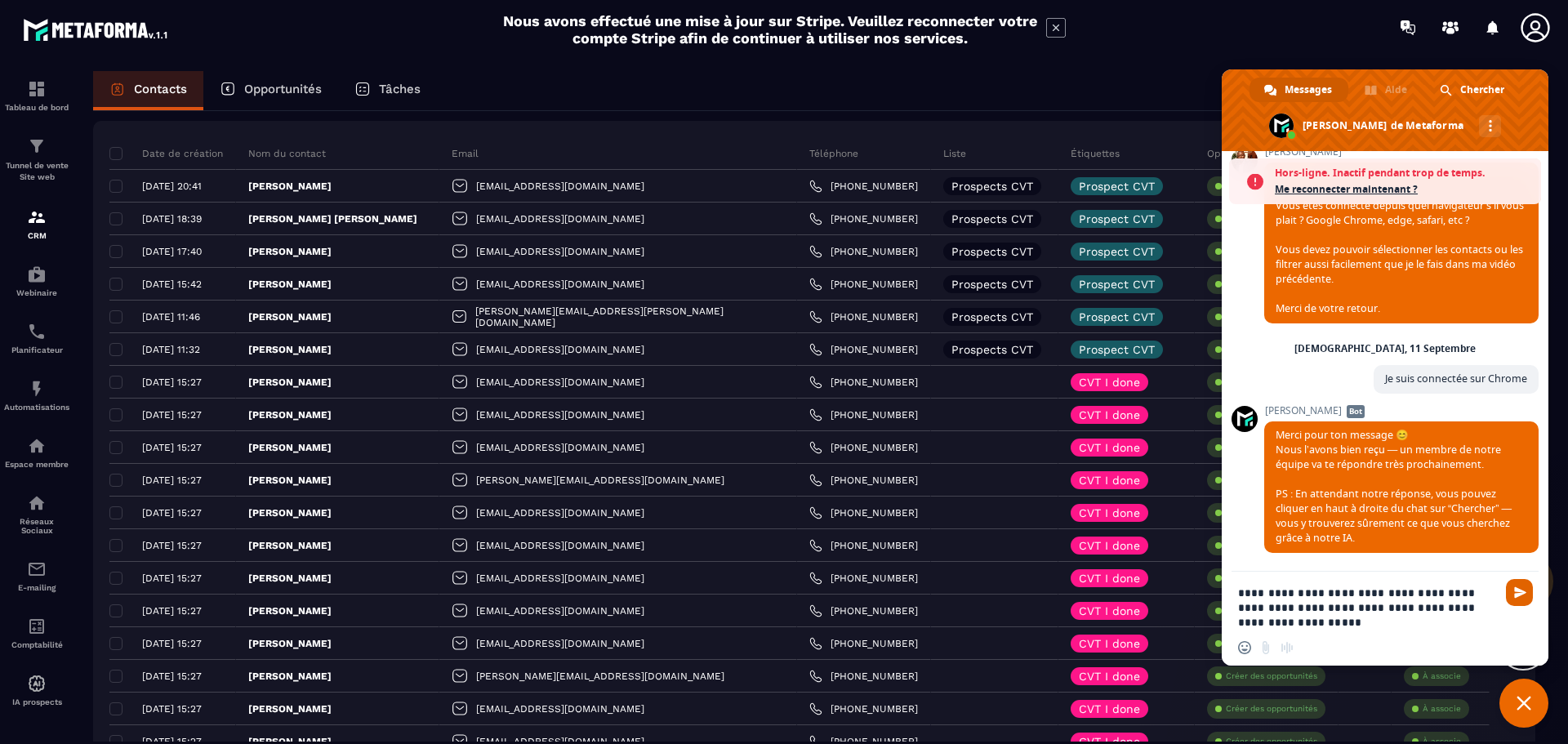
type textarea "**********"
click at [1519, 589] on span "Envoyer" at bounding box center [1519, 592] width 12 height 12
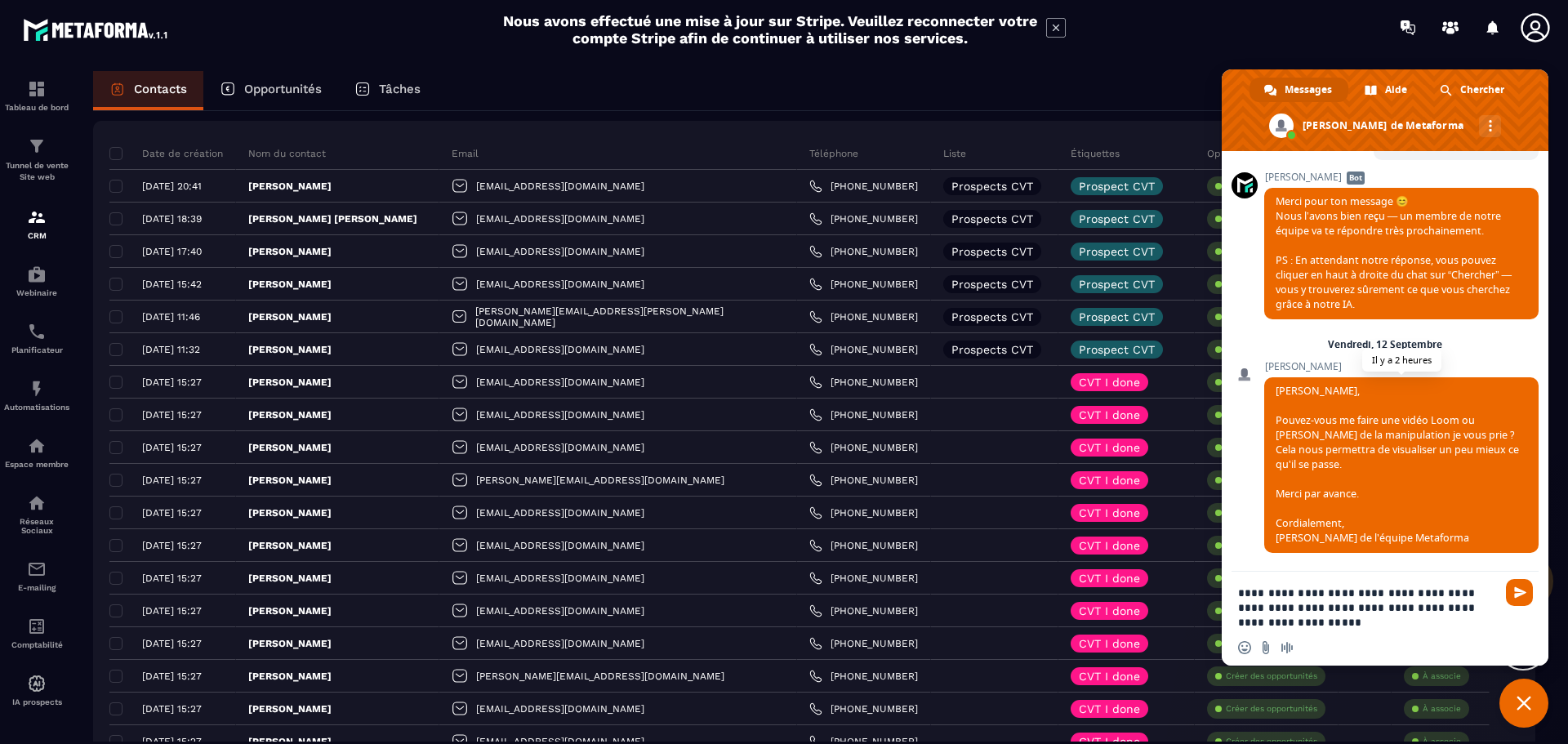
scroll to position [3665, 0]
click at [1520, 587] on span "Envoyer" at bounding box center [1519, 592] width 12 height 12
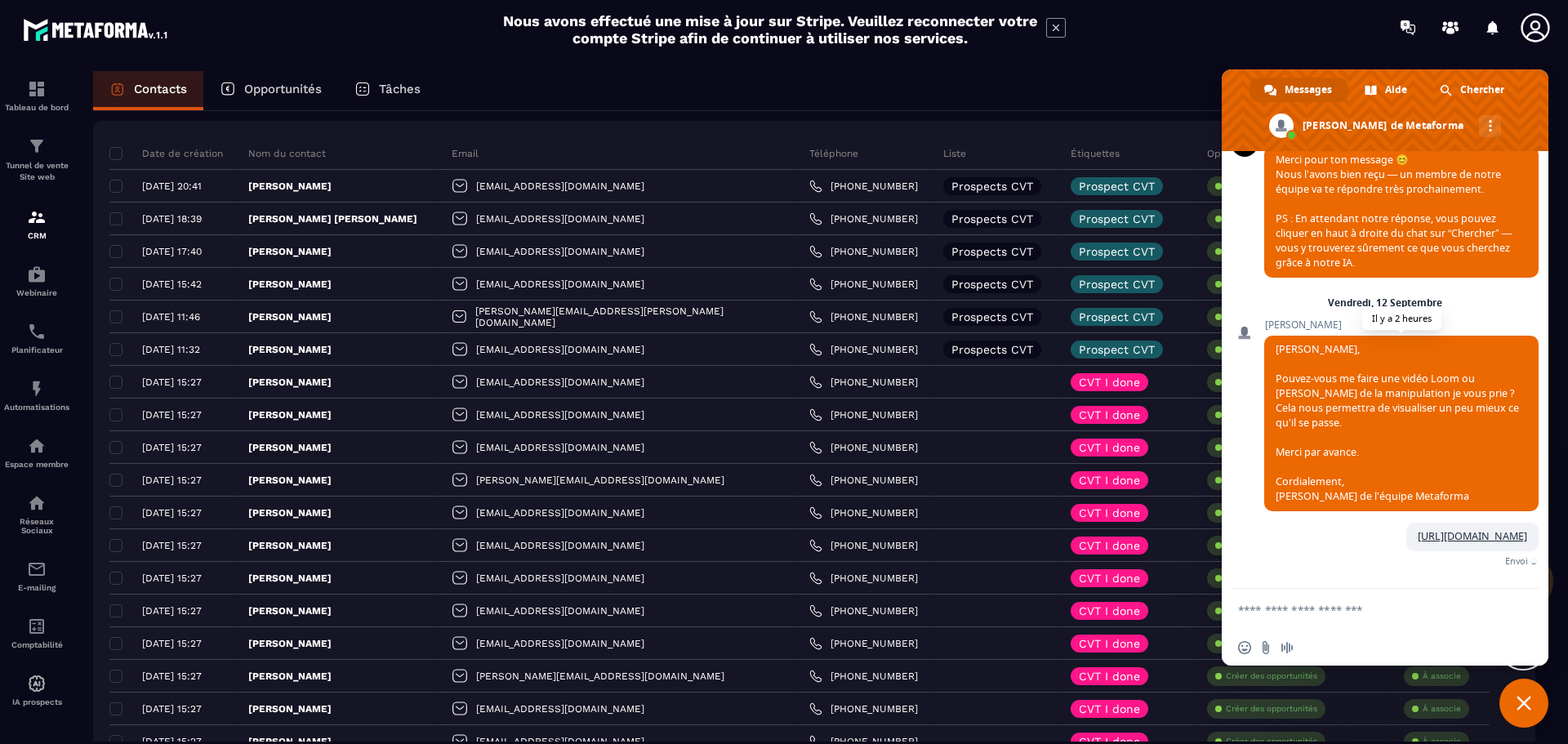
scroll to position [3806, 0]
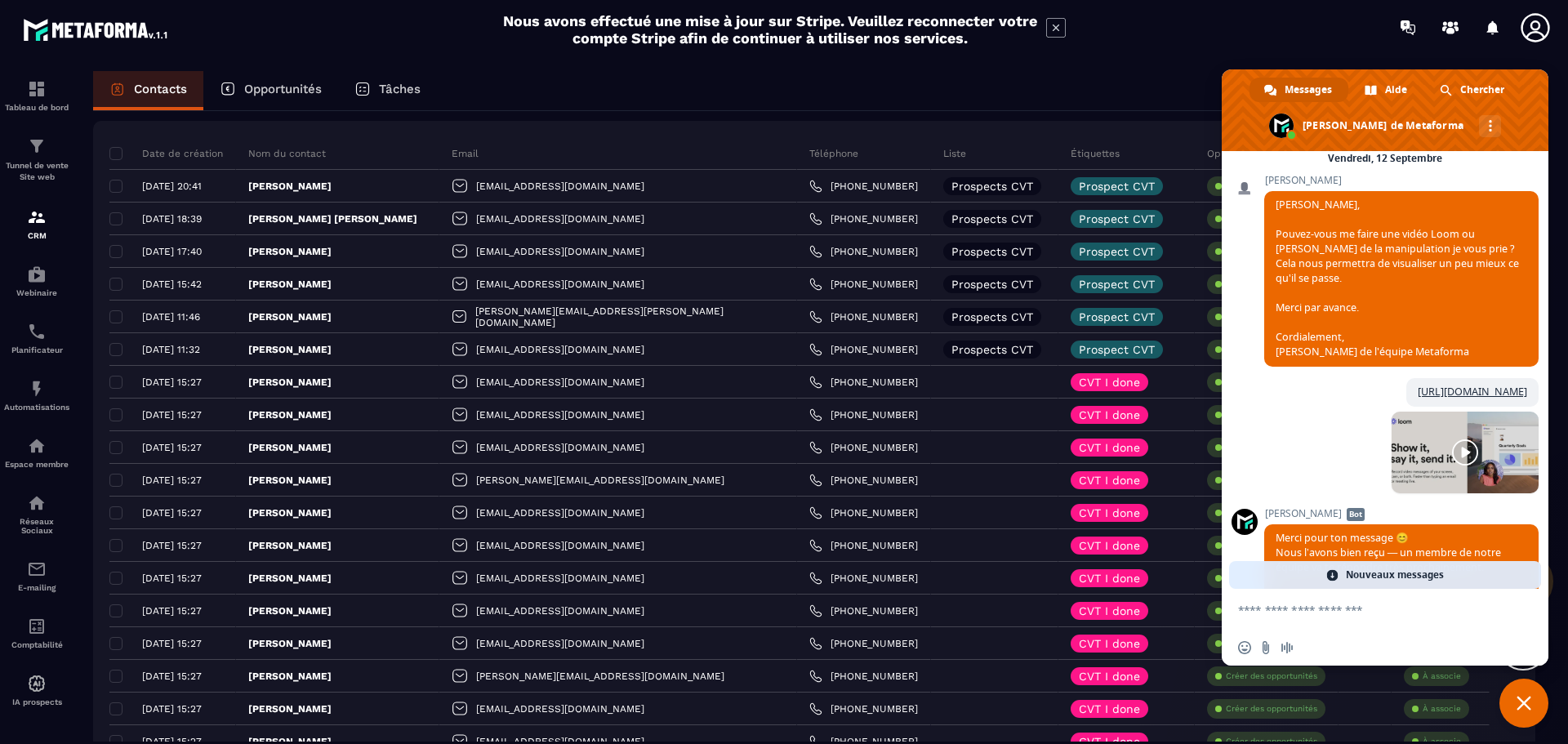
click at [1524, 697] on span "Fermer le chat" at bounding box center [1523, 703] width 14 height 14
